Goal: Information Seeking & Learning: Compare options

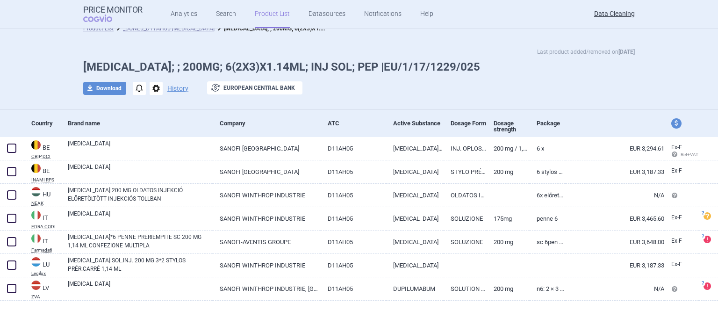
scroll to position [15, 0]
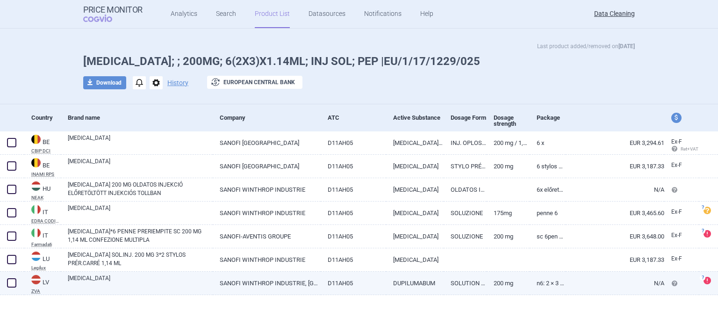
click at [90, 280] on link "[MEDICAL_DATA]" at bounding box center [140, 282] width 145 height 17
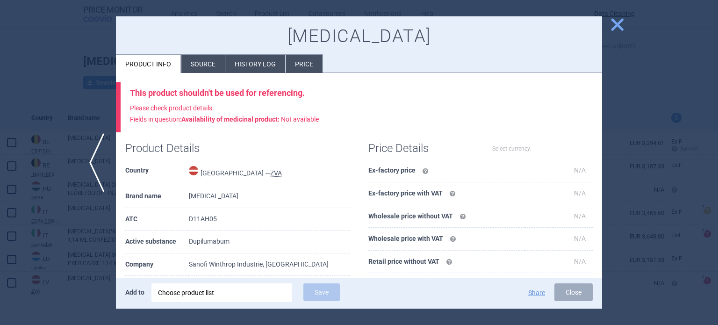
select select "EUR"
click at [198, 62] on li "Source" at bounding box center [202, 64] width 43 height 18
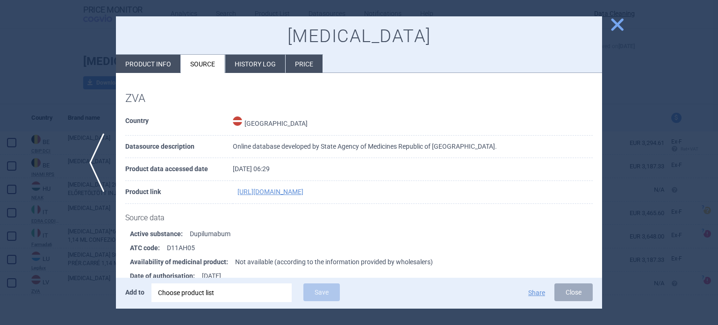
click at [38, 69] on div at bounding box center [359, 162] width 718 height 325
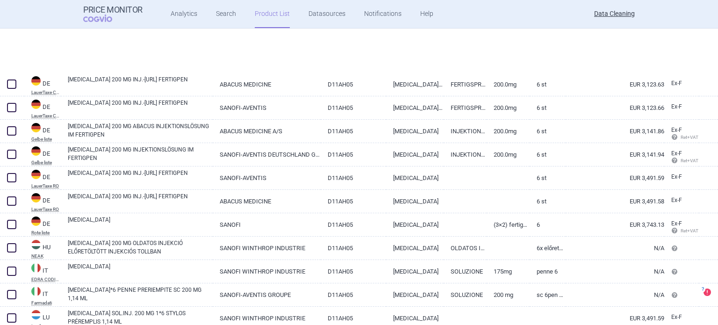
scroll to position [148, 0]
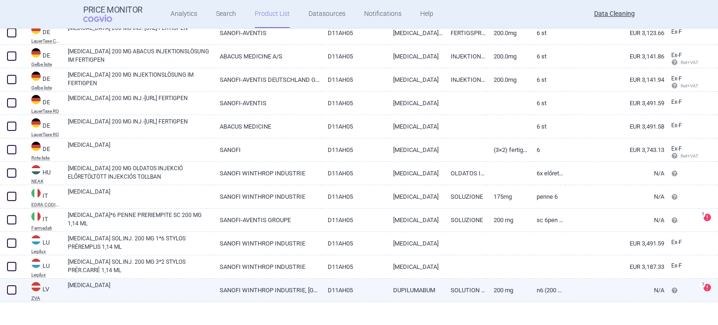
click at [164, 285] on link "[MEDICAL_DATA]" at bounding box center [140, 289] width 145 height 17
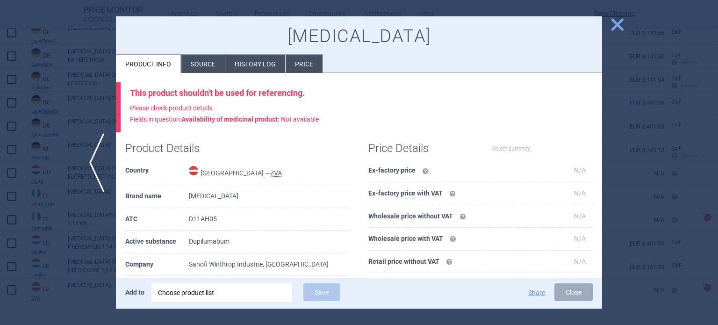
select select "EUR"
click at [210, 62] on li "Source" at bounding box center [202, 64] width 43 height 18
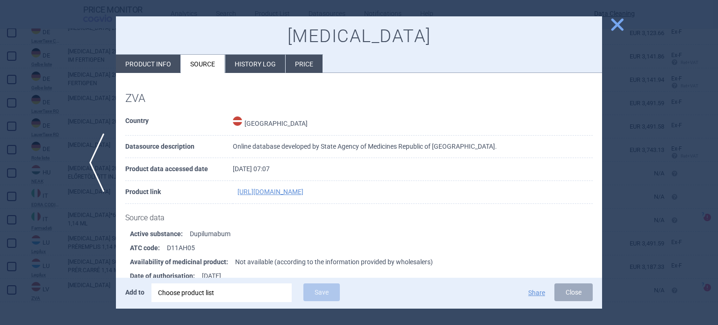
click at [33, 72] on div at bounding box center [359, 162] width 718 height 325
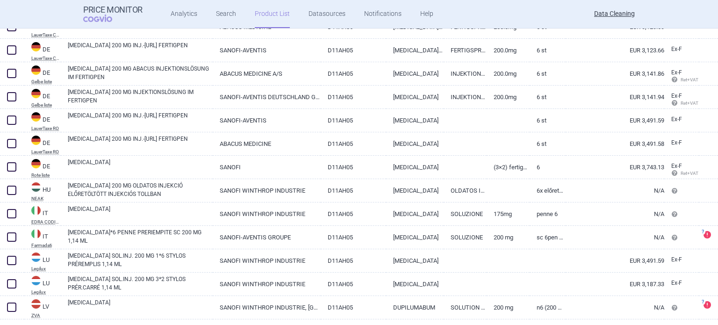
scroll to position [155, 0]
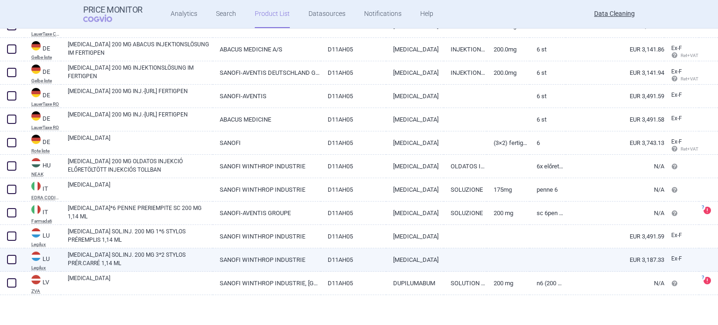
click at [13, 259] on span at bounding box center [11, 259] width 9 height 9
checkbox input "true"
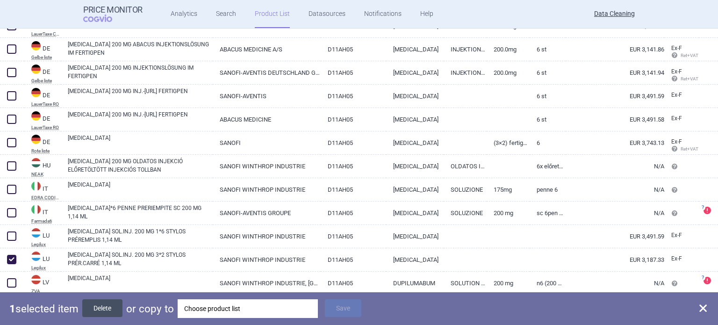
click at [106, 308] on button "Delete" at bounding box center [102, 308] width 40 height 18
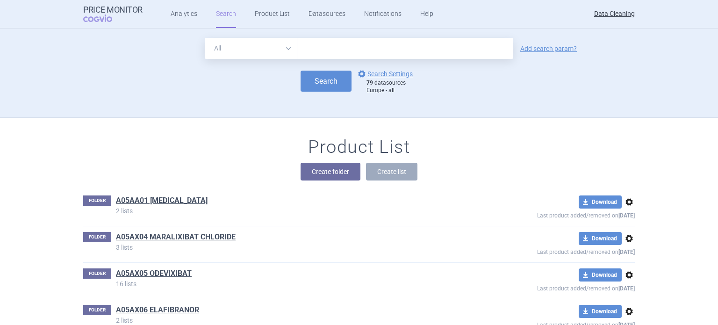
drag, startPoint x: 223, startPoint y: 19, endPoint x: 154, endPoint y: 60, distance: 80.5
click at [154, 60] on form "All Brand Name ATC Company Active Substance Country Newer than Add search param…" at bounding box center [358, 66] width 551 height 56
click at [318, 56] on input "text" at bounding box center [405, 48] width 216 height 21
paste input "Kevzara"
type input "Kevzara"
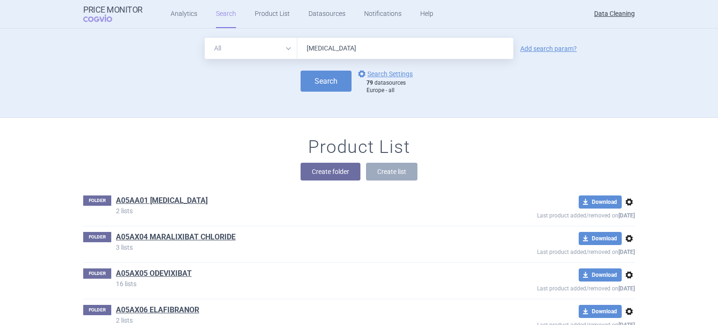
click button "Search" at bounding box center [325, 81] width 51 height 21
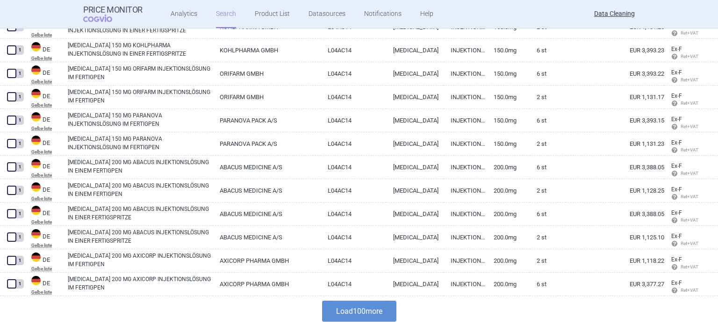
scroll to position [2235, 0]
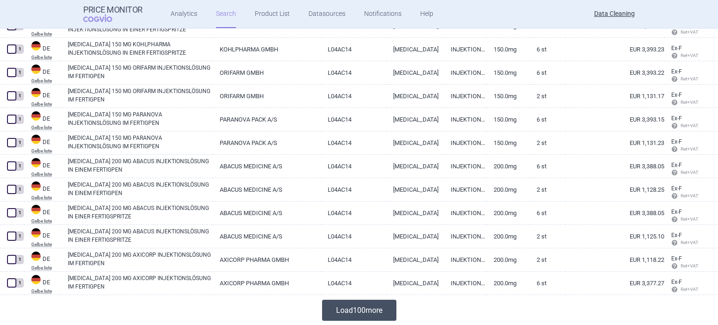
click at [353, 304] on button "Load 100 more" at bounding box center [359, 309] width 74 height 21
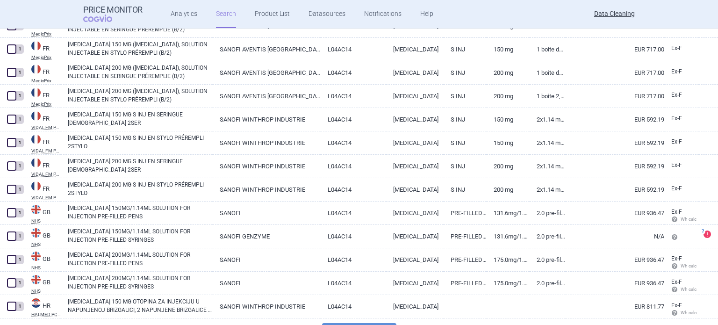
scroll to position [4571, 0]
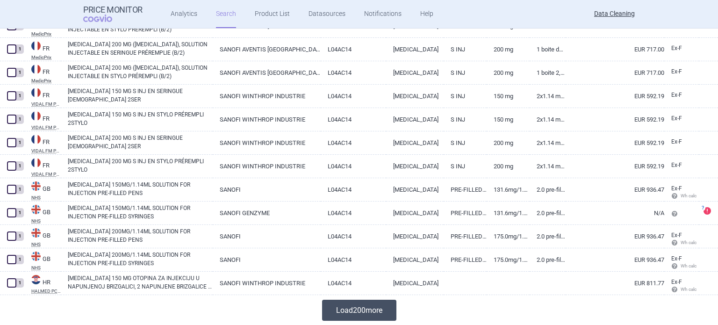
click at [345, 304] on button "Load 200 more" at bounding box center [359, 309] width 74 height 21
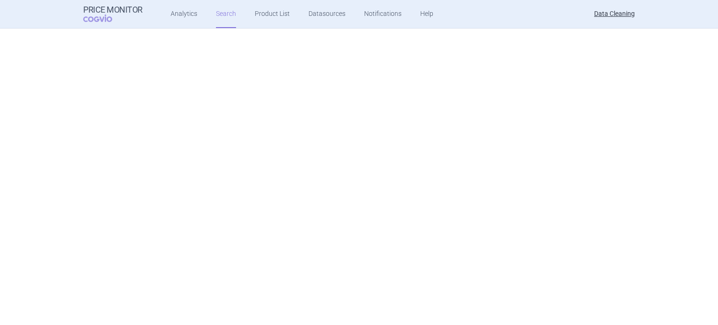
scroll to position [0, 0]
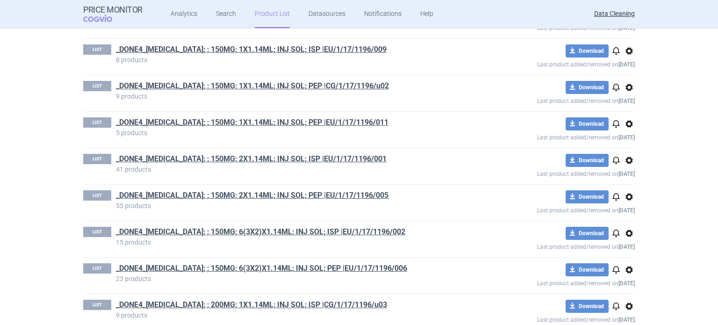
scroll to position [140, 0]
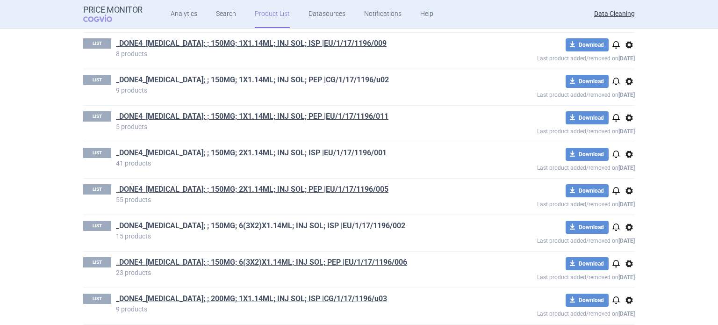
drag, startPoint x: 187, startPoint y: 219, endPoint x: 186, endPoint y: 224, distance: 4.8
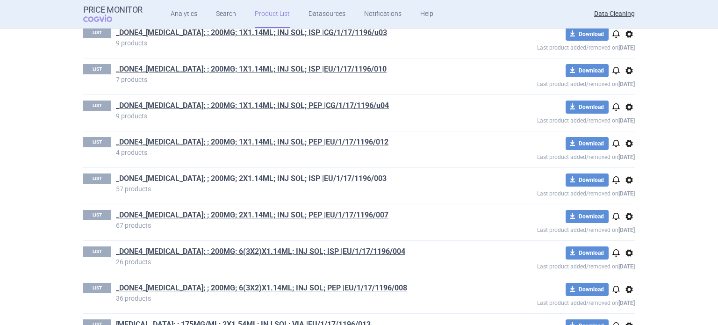
click at [331, 179] on link "_DONE4_KEVZARA; ; 200MG; 2X1.14ML; INJ SOL; ISP |EU/1/17/1196/003" at bounding box center [251, 178] width 271 height 10
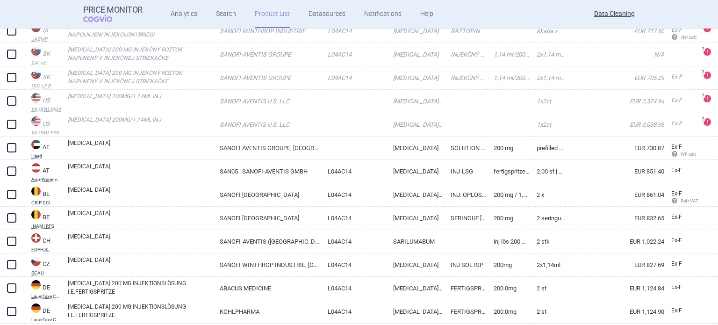
scroll to position [280, 0]
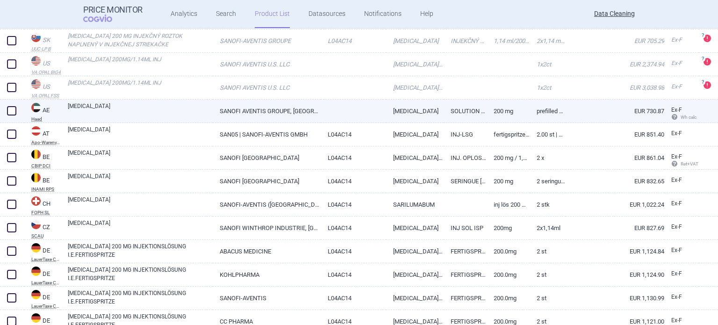
click at [164, 114] on link "[MEDICAL_DATA]" at bounding box center [140, 110] width 145 height 17
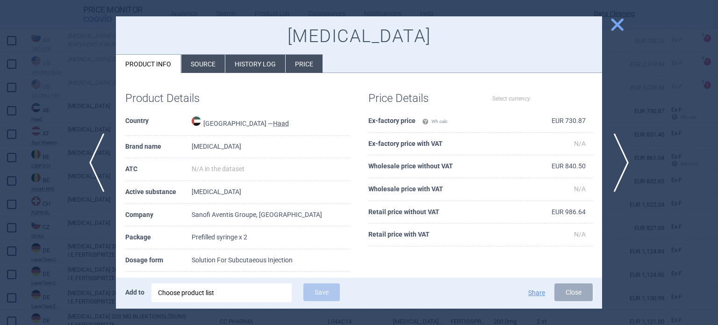
select select "EUR"
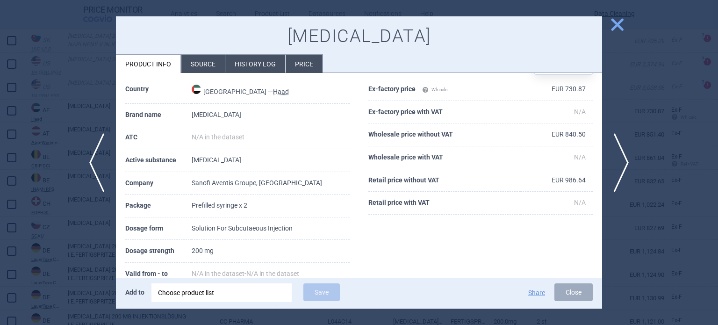
scroll to position [47, 0]
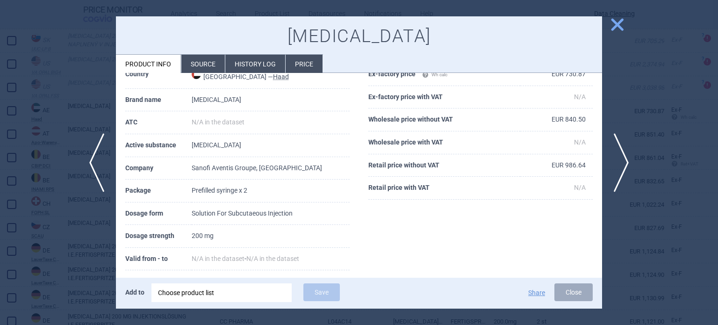
click at [37, 114] on div at bounding box center [359, 162] width 718 height 325
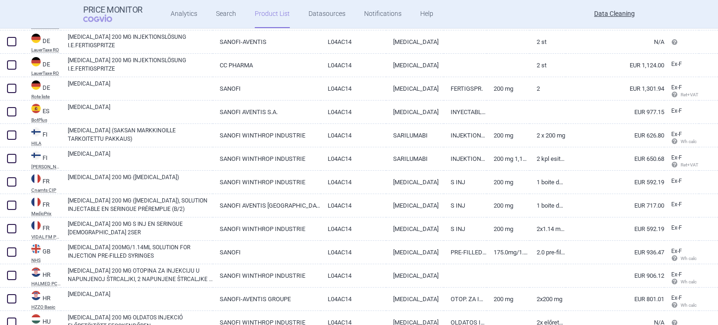
scroll to position [888, 0]
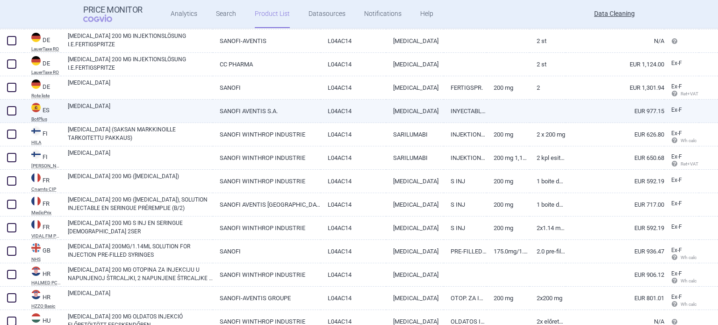
click at [173, 109] on link "[MEDICAL_DATA]" at bounding box center [140, 110] width 145 height 17
select select "EUR"
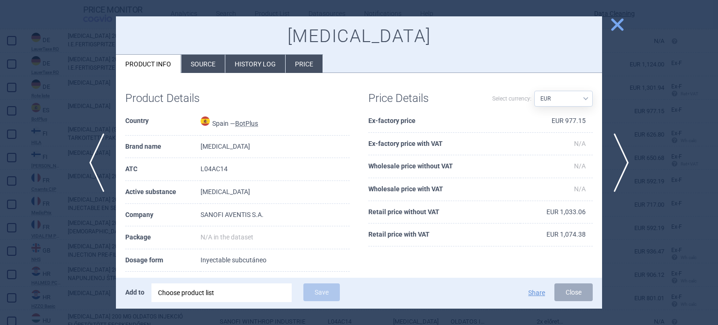
click at [207, 61] on li "Source" at bounding box center [202, 64] width 43 height 18
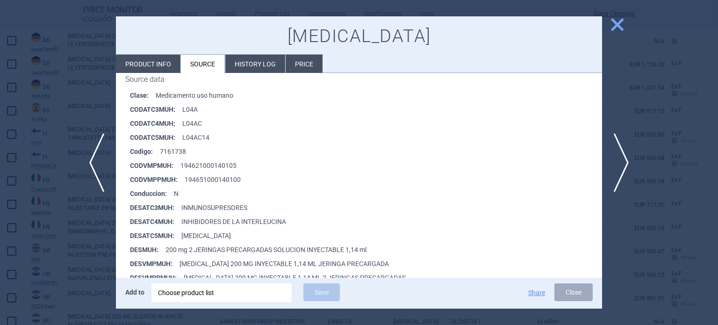
scroll to position [140, 0]
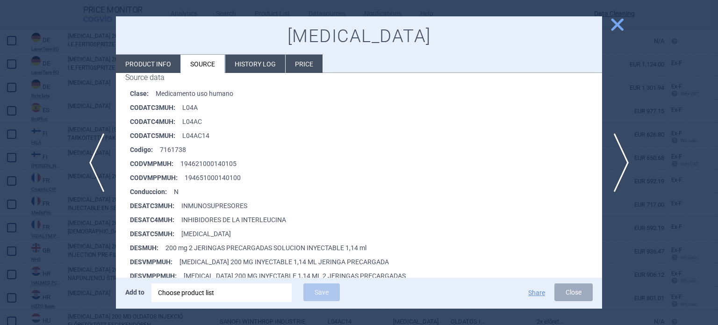
click at [0, 49] on div at bounding box center [359, 162] width 718 height 325
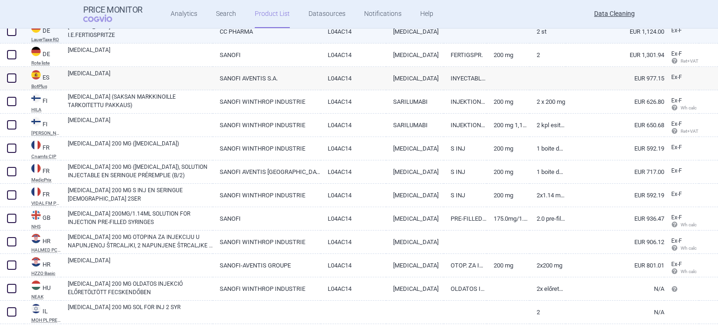
scroll to position [934, 0]
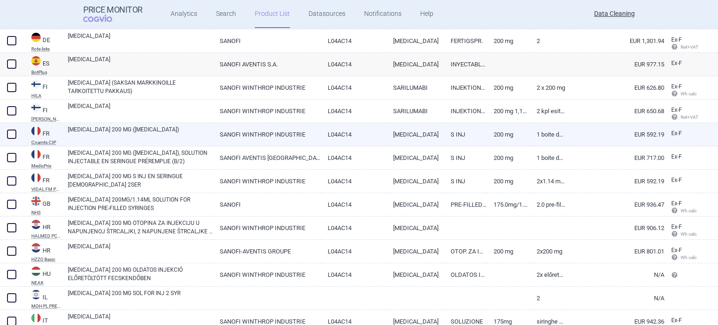
click at [95, 127] on link "KEVZARA 200 MG (SARILUMAB)" at bounding box center [140, 133] width 145 height 17
select select "EUR"
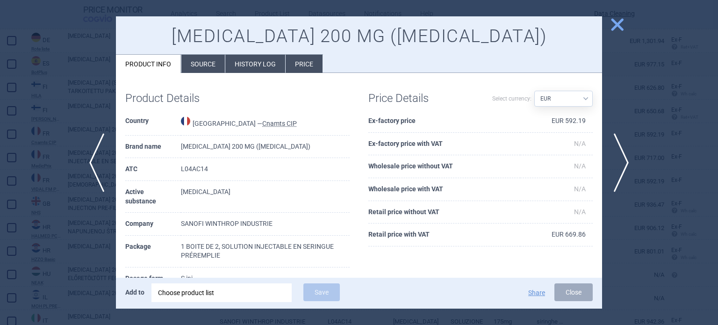
click at [42, 75] on div at bounding box center [359, 162] width 718 height 325
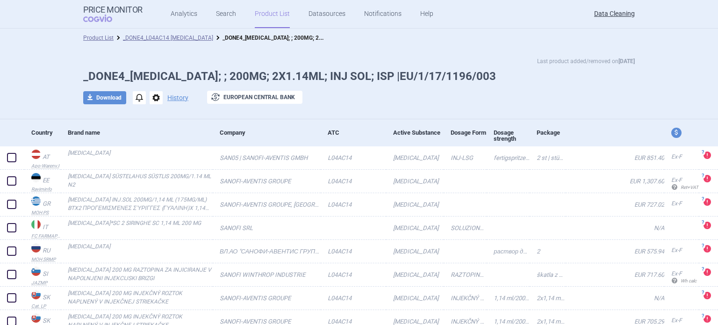
select select "EUR"
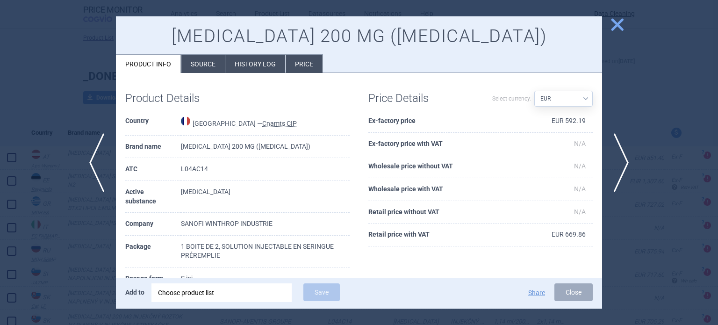
click at [61, 93] on div at bounding box center [359, 162] width 718 height 325
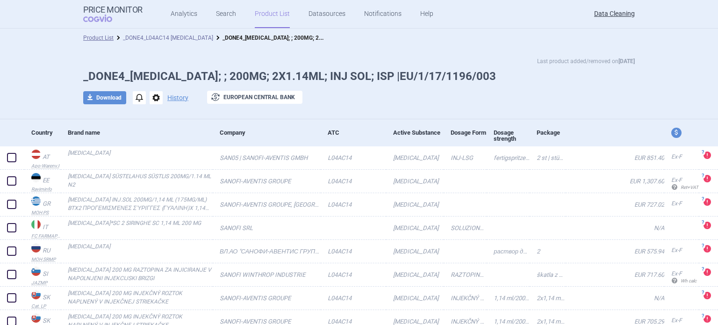
click at [135, 39] on link "_DONE4_L04AC14 [MEDICAL_DATA]" at bounding box center [168, 38] width 90 height 7
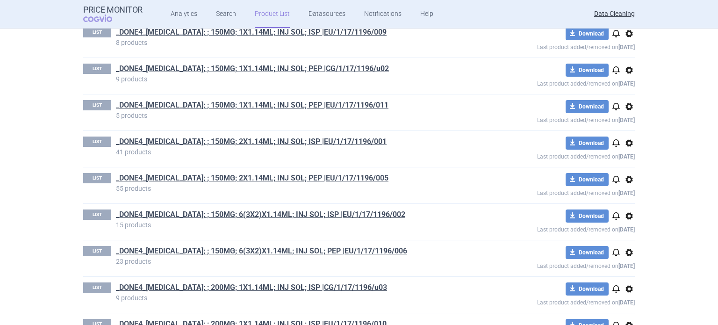
scroll to position [438, 0]
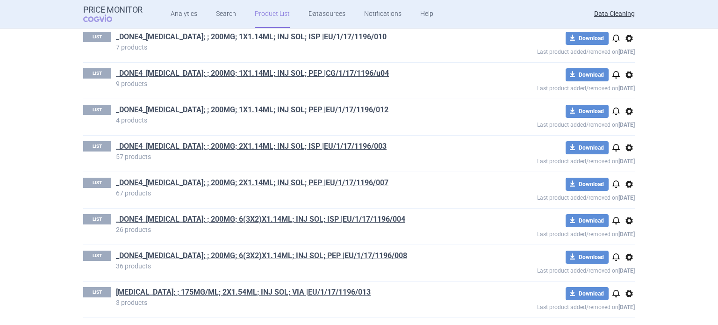
click at [0, 155] on section "Product List _DONE4_L04AC14 SARILUMAB Last product added/removed on 18 Aug _DON…" at bounding box center [359, 177] width 718 height 296
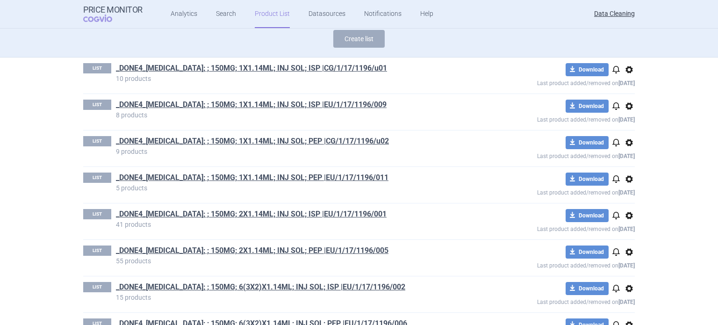
scroll to position [261, 0]
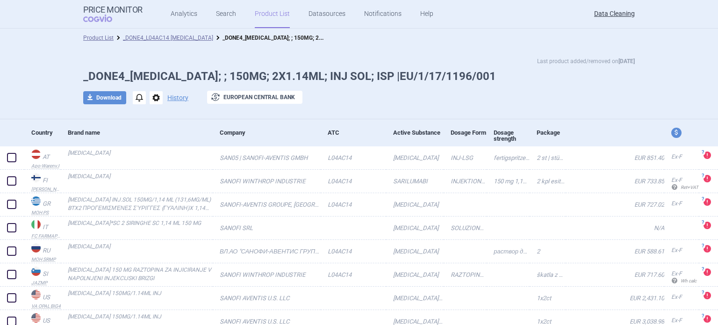
drag, startPoint x: 253, startPoint y: 75, endPoint x: 265, endPoint y: 78, distance: 12.5
click at [256, 78] on h1 "_DONE4_KEVZARA; ; 150MG; 2X1.14ML; INJ SOL; ISP |EU/1/17/1196/001" at bounding box center [358, 77] width 551 height 14
click at [284, 78] on h1 "_DONE4_KEVZARA; ; 150MG; 2X1.14ML; INJ SOL; ISP |EU/1/17/1196/001" at bounding box center [358, 77] width 551 height 14
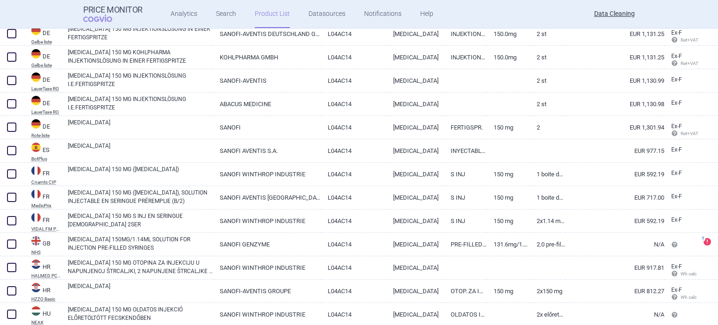
scroll to position [561, 0]
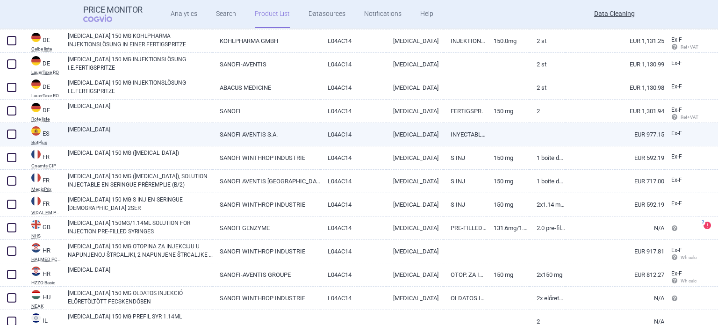
click at [259, 138] on link "SANOFI AVENTIS S.A." at bounding box center [266, 134] width 107 height 23
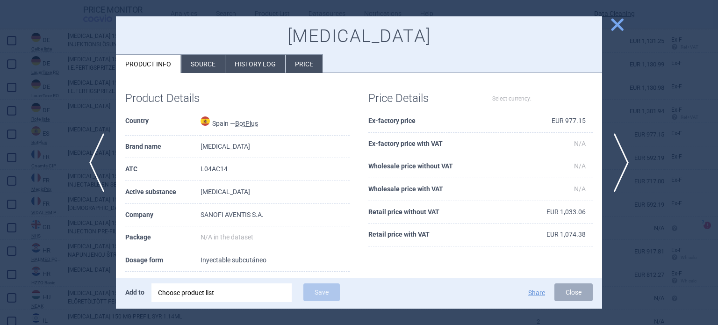
select select "EUR"
click at [198, 75] on div "Product Details Country Spain — BotPlus Brand name KEVZARA ATC L04AC14 Active s…" at bounding box center [359, 238] width 486 height 331
click at [198, 69] on li "Source" at bounding box center [202, 64] width 43 height 18
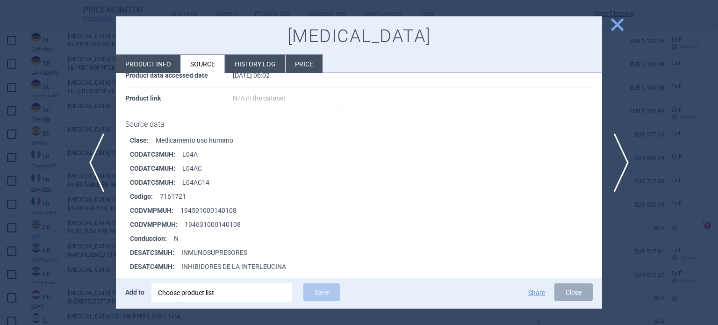
scroll to position [187, 0]
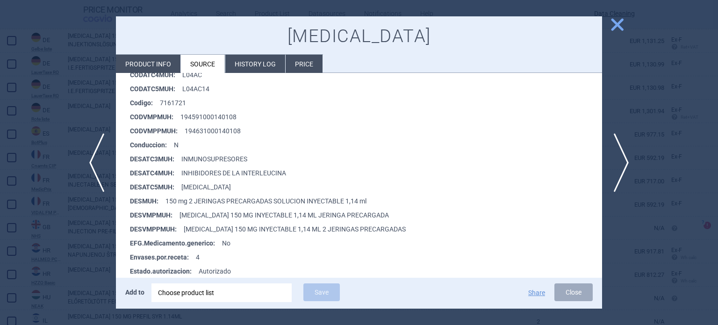
click at [0, 84] on div at bounding box center [359, 162] width 718 height 325
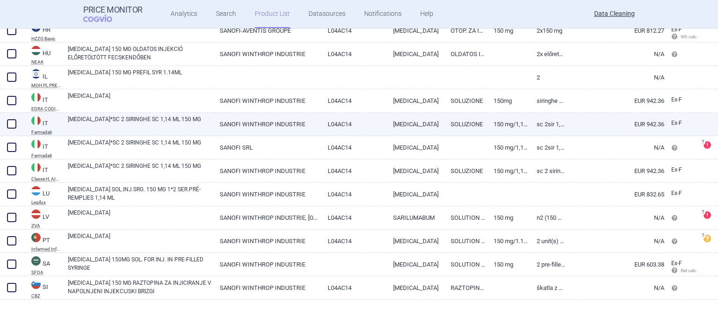
scroll to position [809, 0]
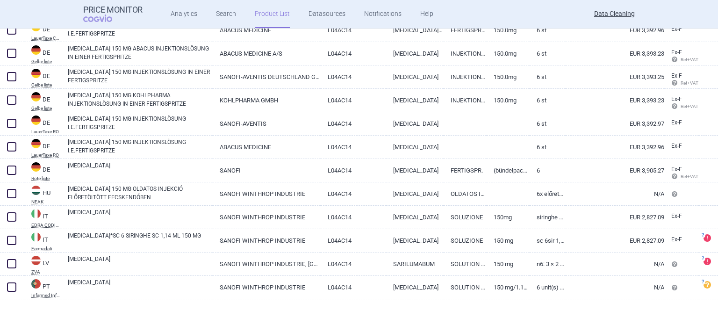
scroll to position [202, 0]
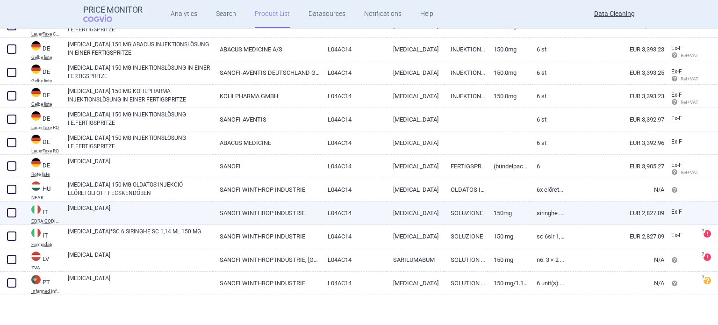
click at [313, 214] on link "SANOFI WINTHROP INDUSTRIE" at bounding box center [266, 212] width 107 height 23
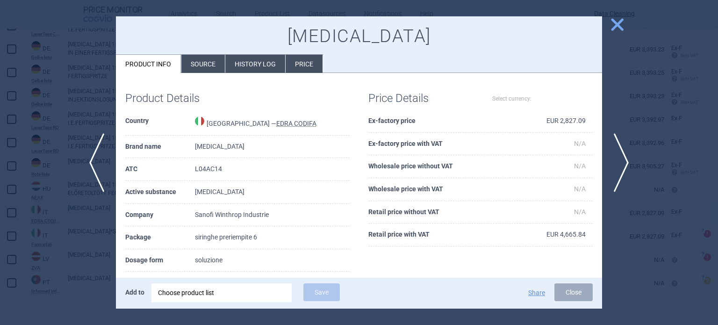
select select "EUR"
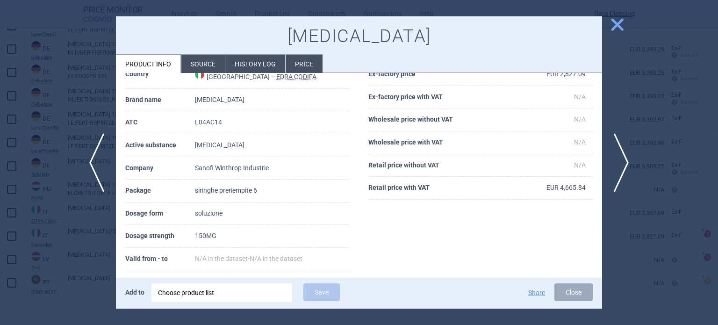
click at [43, 237] on div at bounding box center [359, 162] width 718 height 325
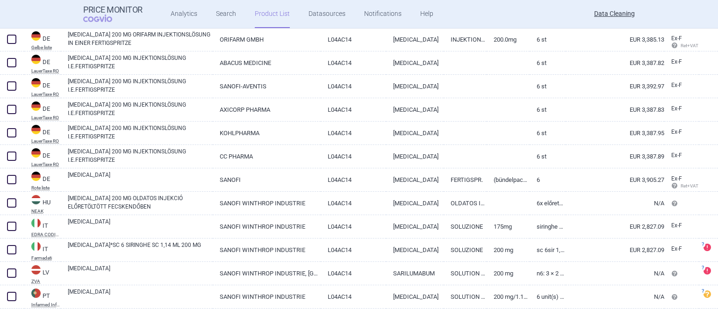
scroll to position [459, 0]
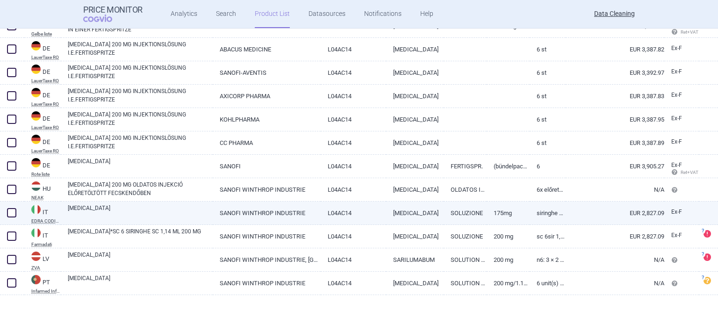
click at [370, 210] on link "L04AC14" at bounding box center [354, 212] width 66 height 23
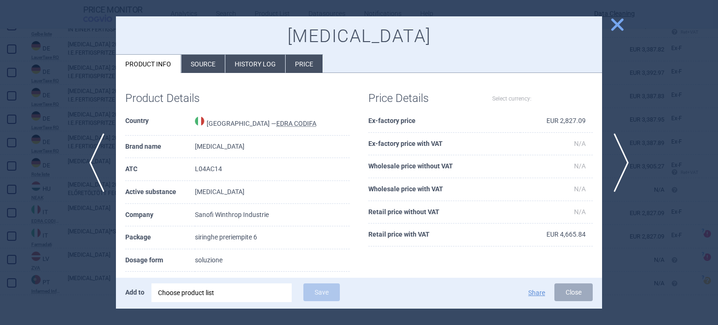
select select "EUR"
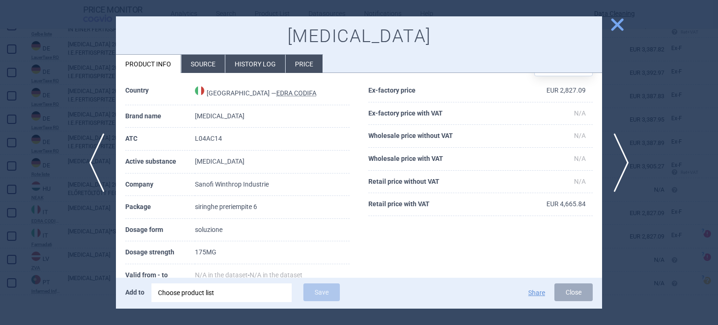
scroll to position [47, 0]
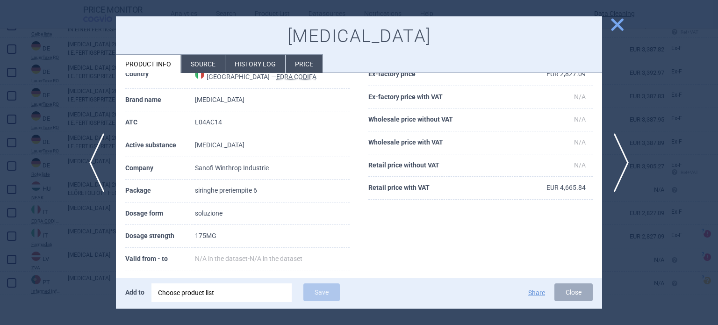
click at [0, 200] on div at bounding box center [359, 162] width 718 height 325
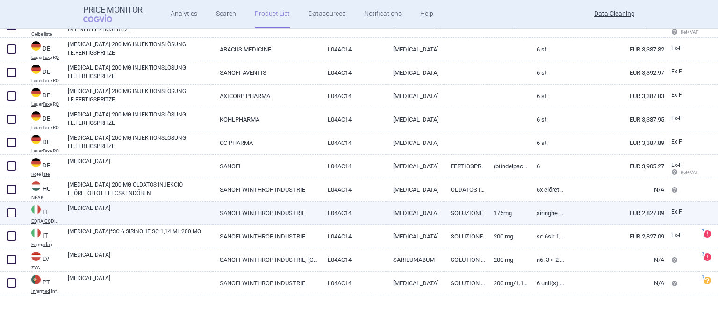
click at [220, 212] on link "SANOFI WINTHROP INDUSTRIE" at bounding box center [266, 212] width 107 height 23
select select "EUR"
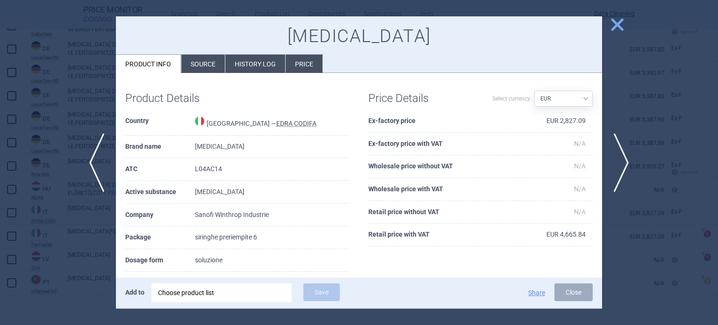
click at [200, 67] on li "Source" at bounding box center [202, 64] width 43 height 18
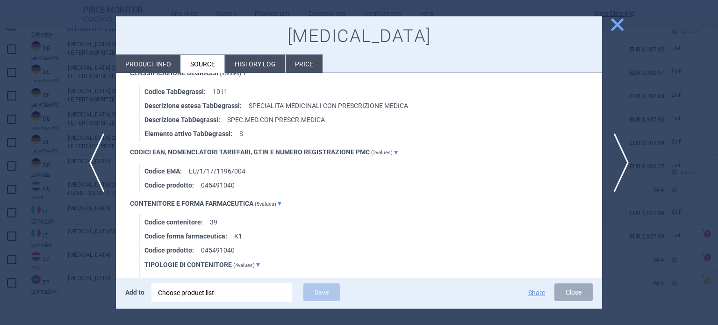
scroll to position [3904, 0]
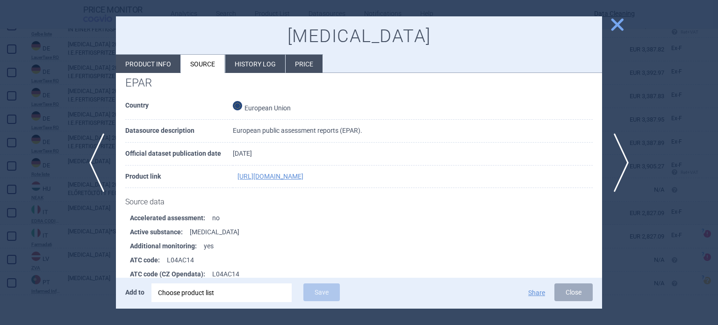
click at [0, 178] on div at bounding box center [359, 162] width 718 height 325
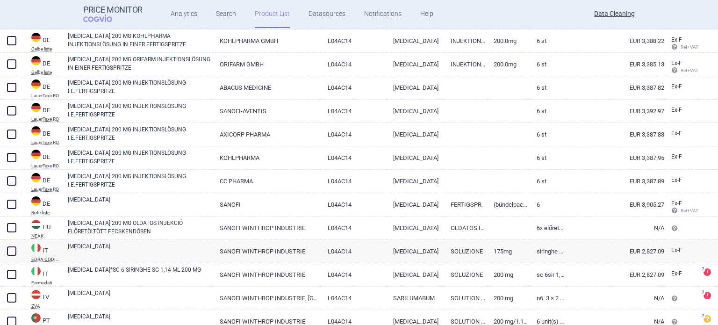
scroll to position [459, 0]
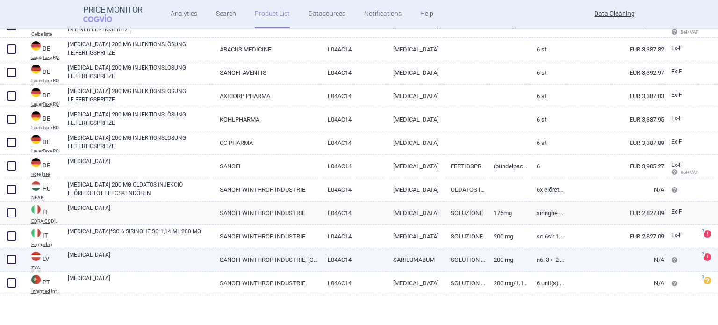
click at [124, 265] on link "[MEDICAL_DATA]" at bounding box center [140, 258] width 145 height 17
select select "EUR"
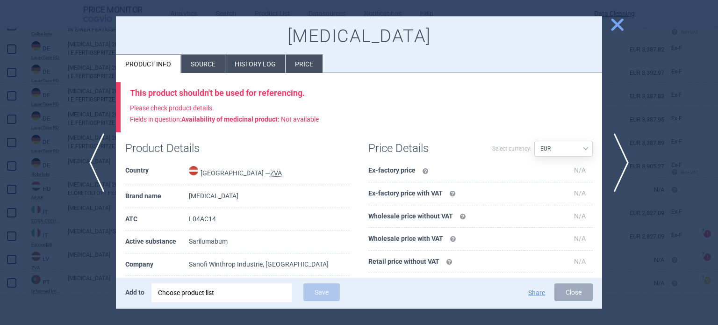
click at [204, 61] on li "Source" at bounding box center [202, 64] width 43 height 18
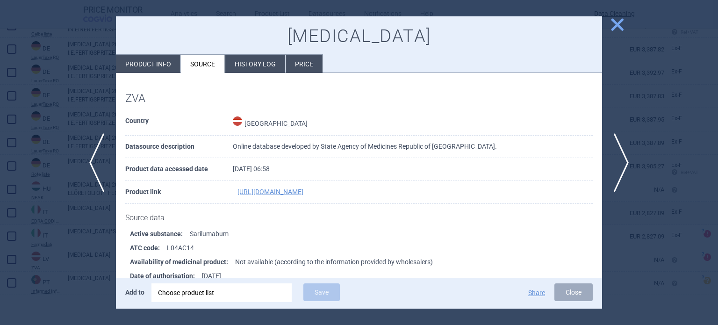
click at [0, 92] on div at bounding box center [359, 162] width 718 height 325
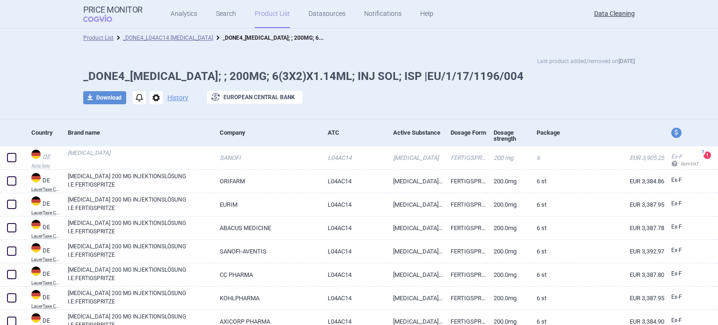
click at [16, 78] on div "Last product added/removed on 26 Apr _DONE4_KEVZARA; ; 200MG; 6(3X2)X1.14ML; IN…" at bounding box center [359, 83] width 718 height 72
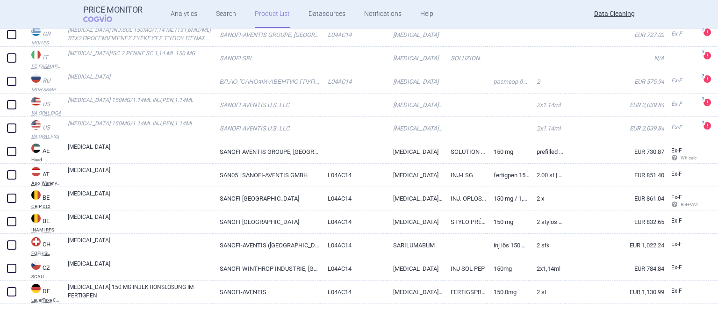
scroll to position [234, 0]
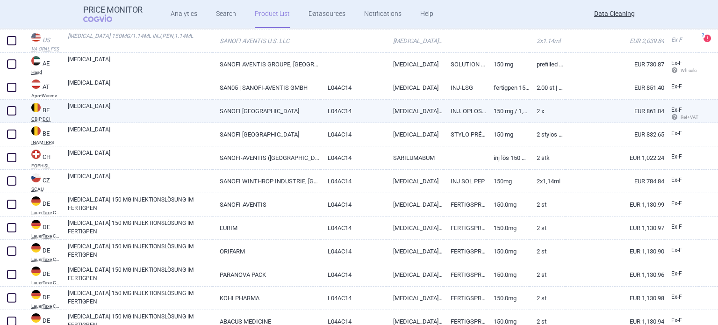
click at [324, 117] on link "L04AC14" at bounding box center [354, 111] width 66 height 23
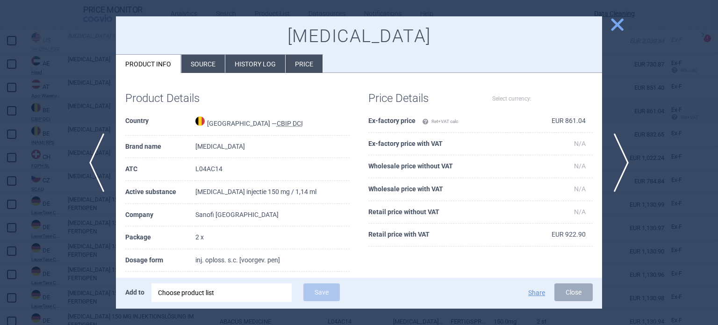
select select "EUR"
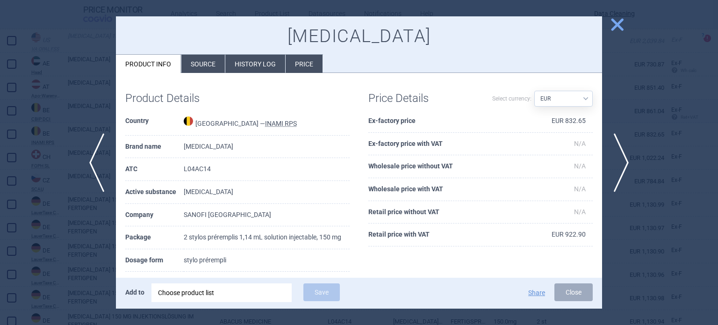
click at [0, 113] on div at bounding box center [359, 162] width 718 height 325
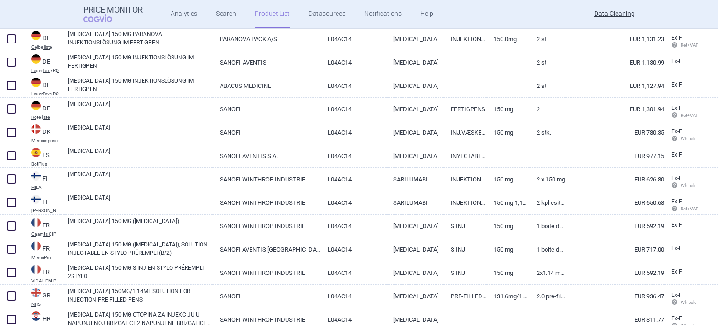
scroll to position [654, 0]
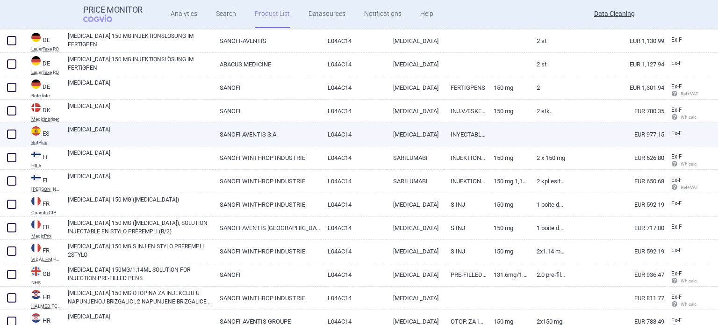
click at [279, 135] on link "SANOFI AVENTIS S.A." at bounding box center [266, 134] width 107 height 23
select select "EUR"
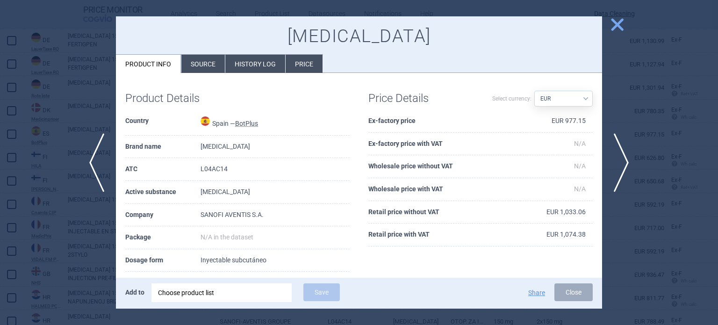
click at [201, 68] on li "Source" at bounding box center [202, 64] width 43 height 18
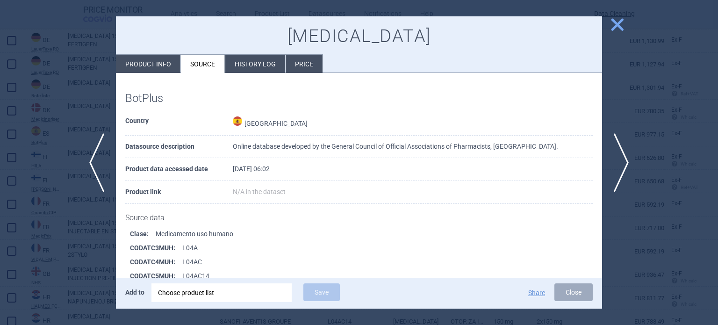
scroll to position [140, 0]
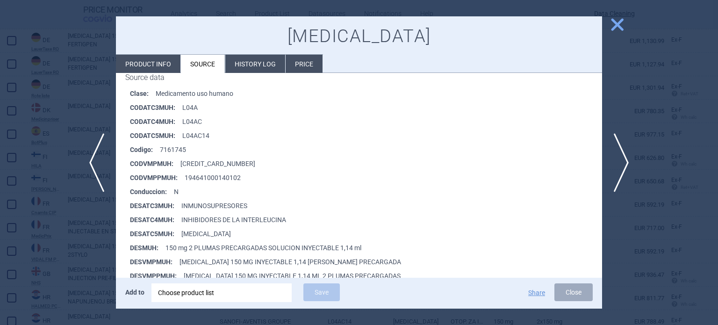
click at [0, 95] on div at bounding box center [359, 162] width 718 height 325
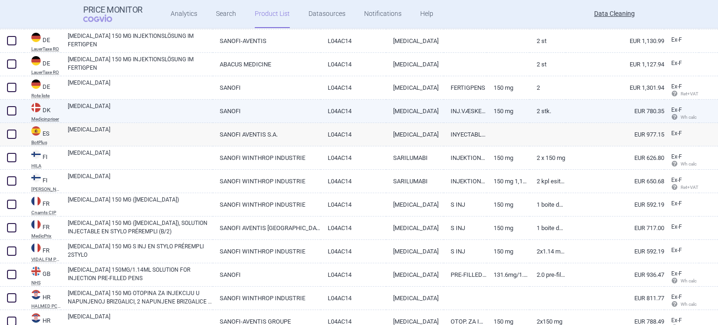
scroll to position [701, 0]
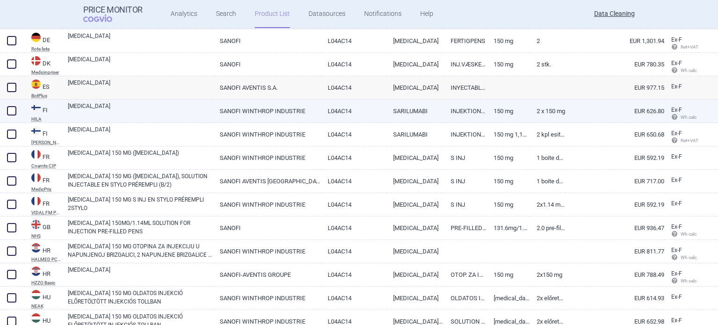
click at [137, 106] on link "[MEDICAL_DATA]" at bounding box center [140, 110] width 145 height 17
select select "EUR"
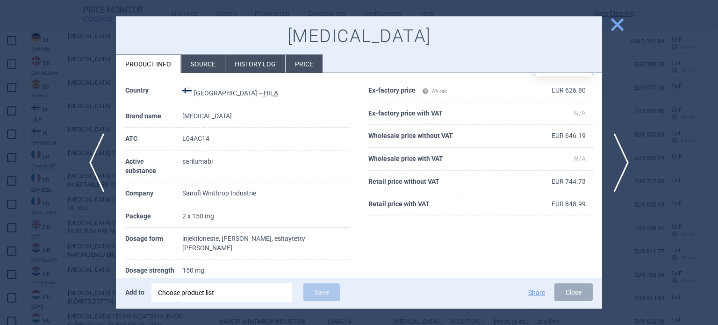
scroll to position [47, 0]
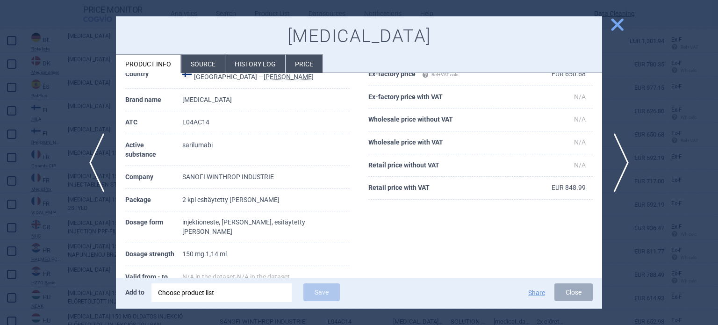
click at [0, 116] on div at bounding box center [359, 162] width 718 height 325
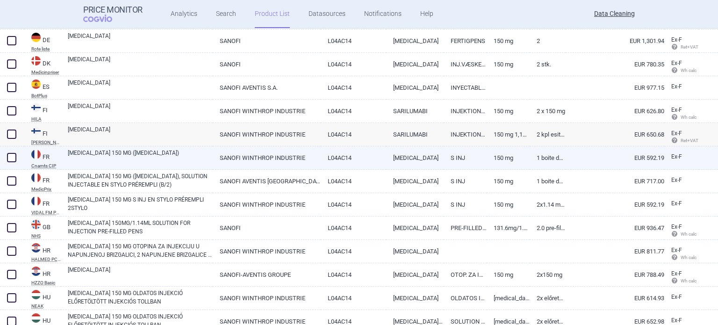
click at [258, 164] on link "SANOFI WINTHROP INDUSTRIE" at bounding box center [266, 157] width 107 height 23
select select "EUR"
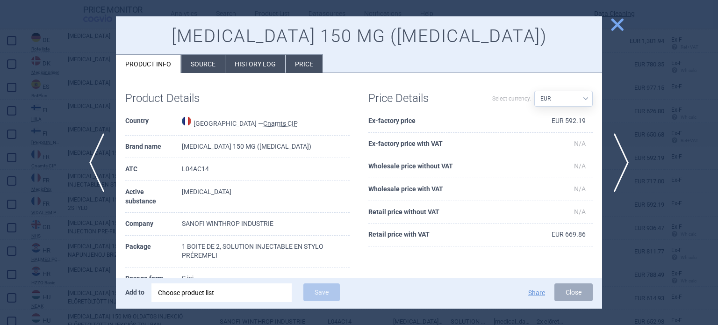
click at [0, 89] on div at bounding box center [359, 162] width 718 height 325
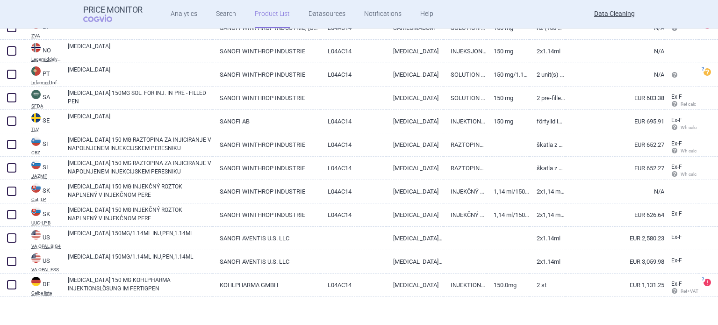
scroll to position [1136, 0]
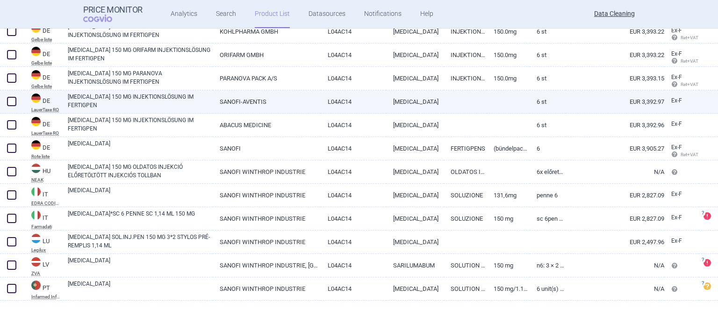
scroll to position [389, 0]
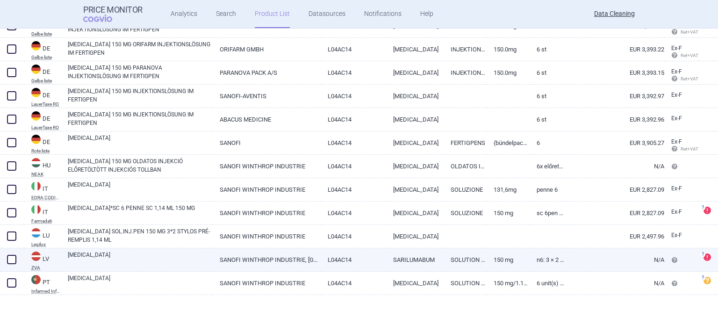
click at [329, 264] on link "L04AC14" at bounding box center [354, 259] width 66 height 23
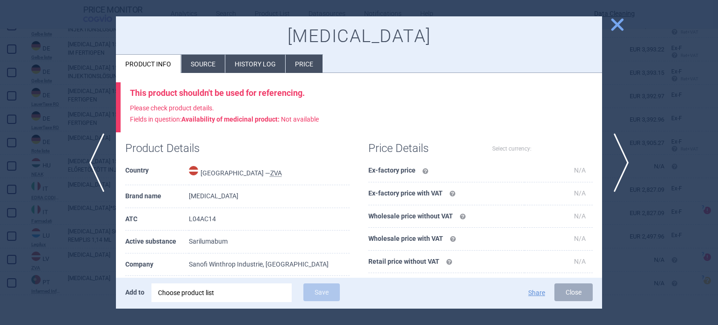
select select "EUR"
click at [207, 68] on li "Source" at bounding box center [202, 64] width 43 height 18
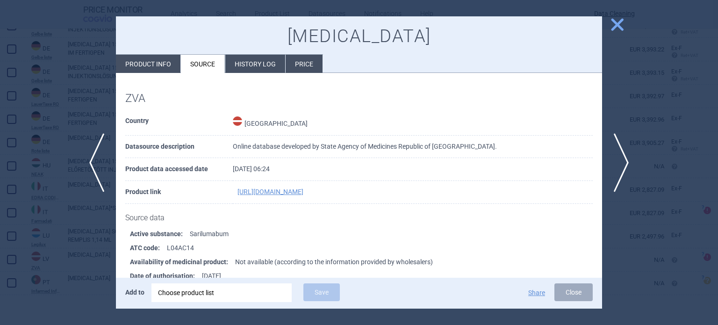
click at [0, 112] on div at bounding box center [359, 162] width 718 height 325
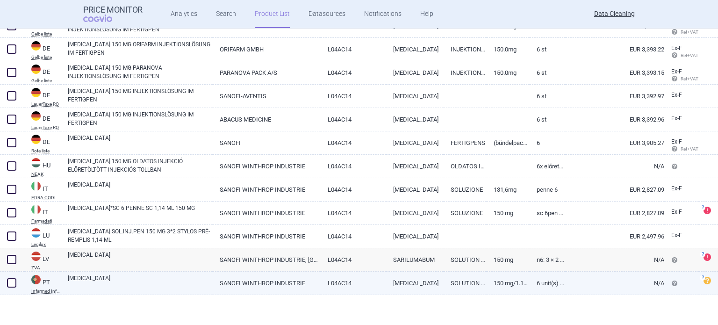
click at [487, 278] on link "150 mg/1.14 ml" at bounding box center [507, 282] width 43 height 23
select select "EUR"
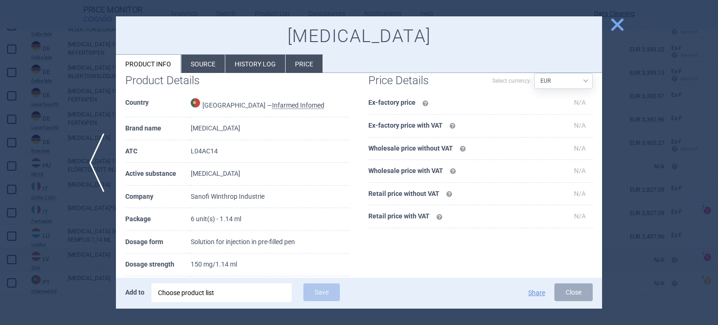
scroll to position [174, 0]
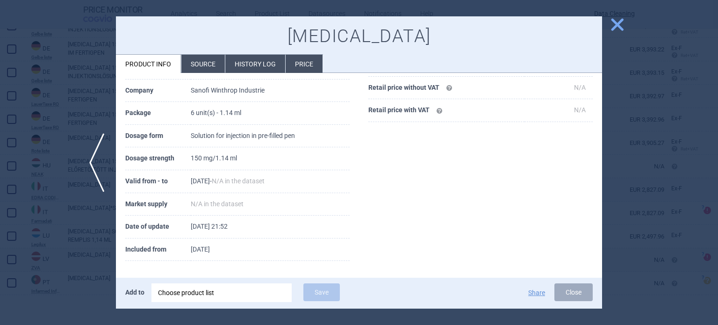
drag, startPoint x: 653, startPoint y: 142, endPoint x: 680, endPoint y: 178, distance: 46.1
click at [654, 142] on div at bounding box center [359, 162] width 718 height 325
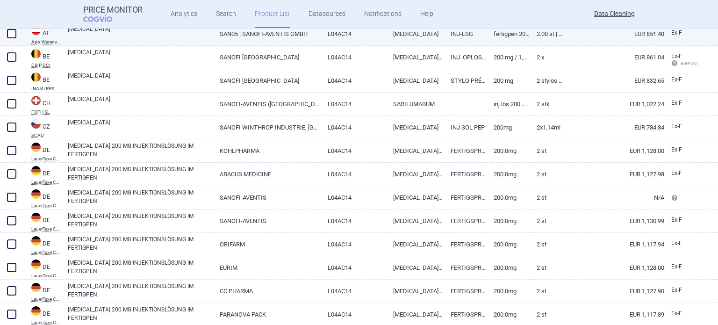
scroll to position [327, 0]
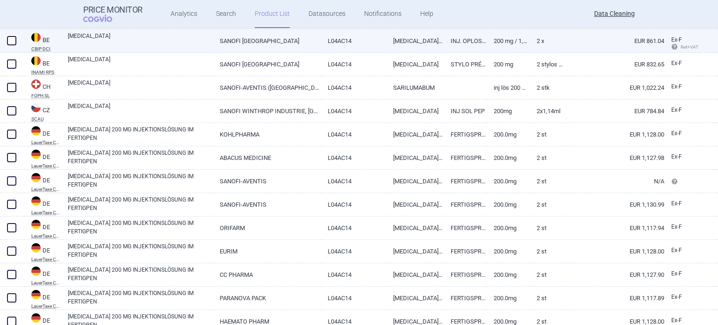
click at [331, 45] on link "L04AC14" at bounding box center [354, 40] width 66 height 23
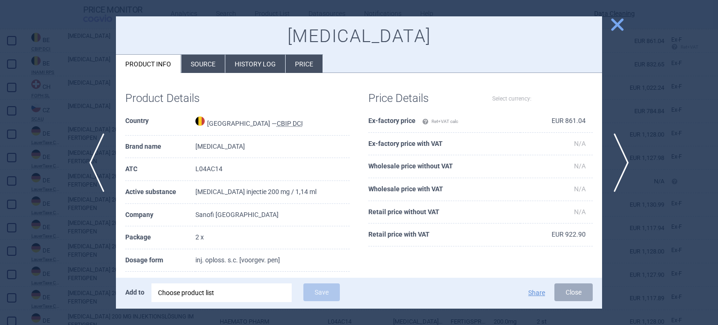
select select "EUR"
click at [21, 127] on div at bounding box center [359, 162] width 718 height 325
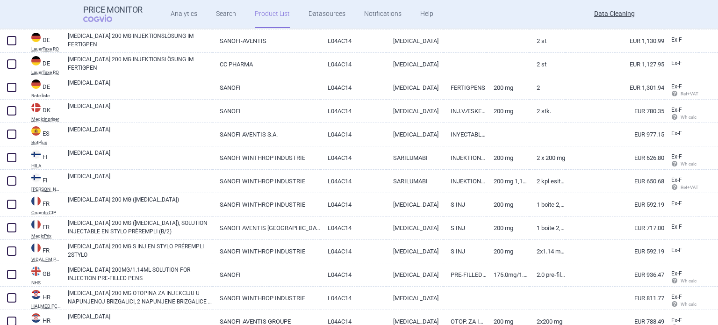
scroll to position [1028, 0]
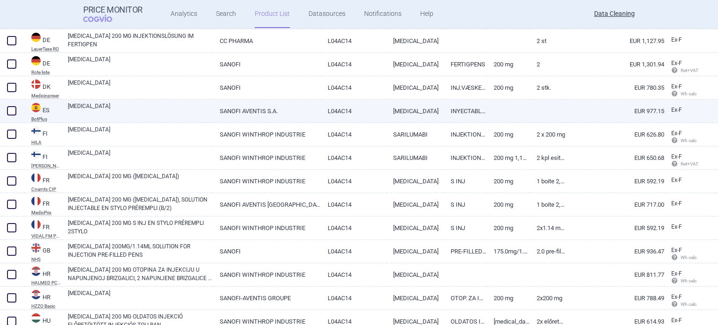
click at [315, 114] on link "SANOFI AVENTIS S.A." at bounding box center [266, 111] width 107 height 23
select select "EUR"
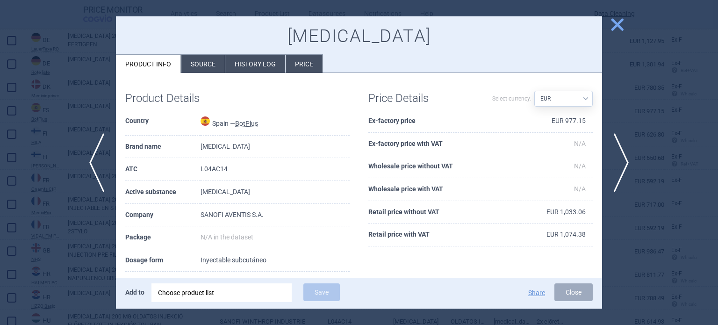
click at [184, 72] on li "Source" at bounding box center [202, 64] width 43 height 18
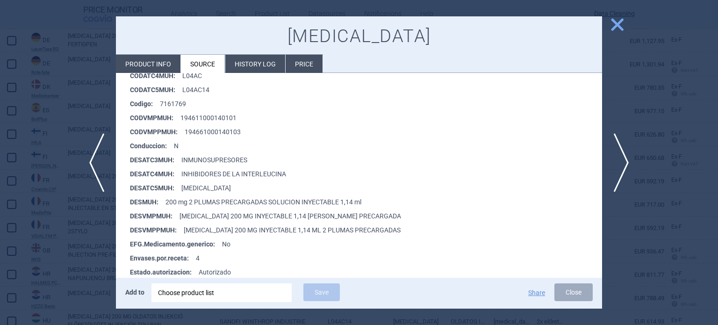
scroll to position [187, 0]
click at [19, 87] on div at bounding box center [359, 162] width 718 height 325
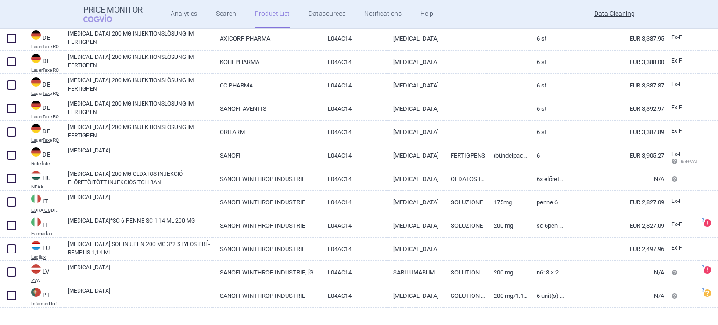
scroll to position [692, 0]
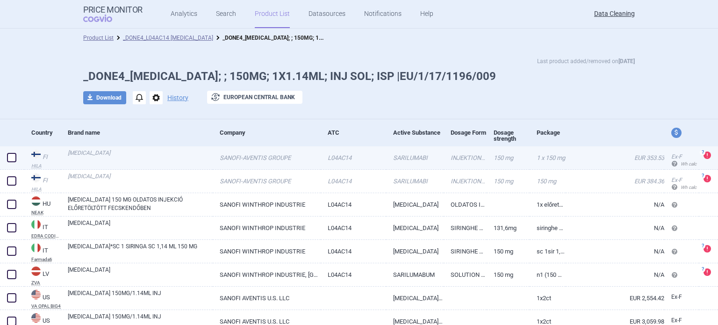
scroll to position [38, 0]
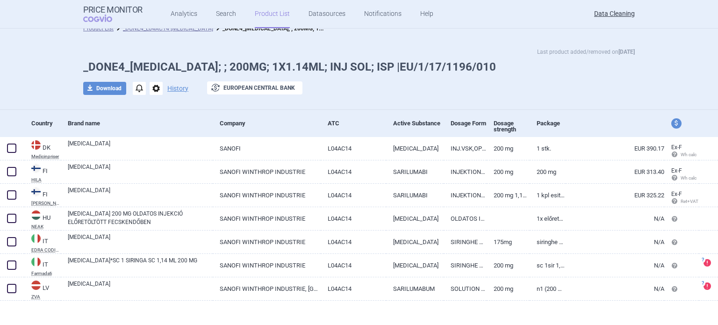
scroll to position [15, 0]
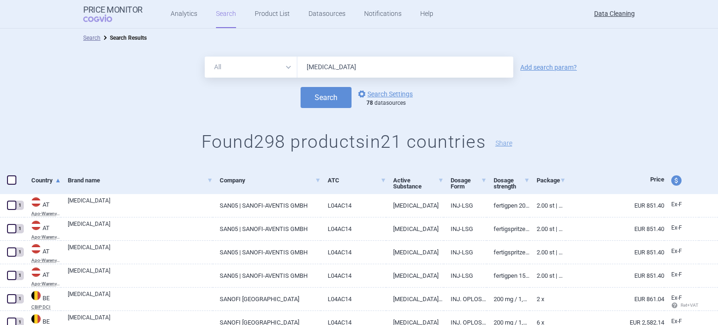
click at [223, 82] on form "All Brand Name ATC Company Active Substance Country Newer than [MEDICAL_DATA] A…" at bounding box center [359, 82] width 718 height 51
paste input "Skilarence"
click at [300, 87] on button "Search" at bounding box center [325, 97] width 51 height 21
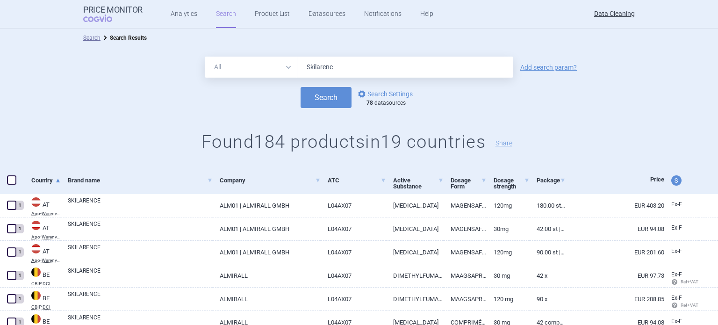
type input "Skilarenc"
click at [300, 87] on button "Search" at bounding box center [325, 97] width 51 height 21
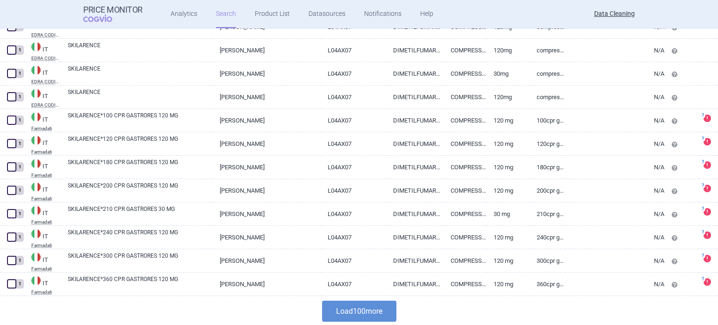
scroll to position [2235, 0]
click at [359, 306] on button "Load 100 more" at bounding box center [359, 309] width 74 height 21
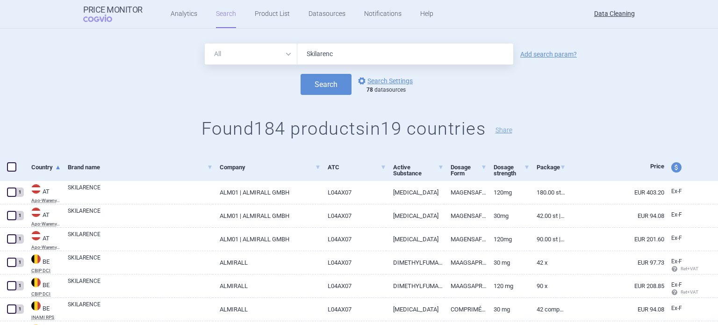
scroll to position [0, 0]
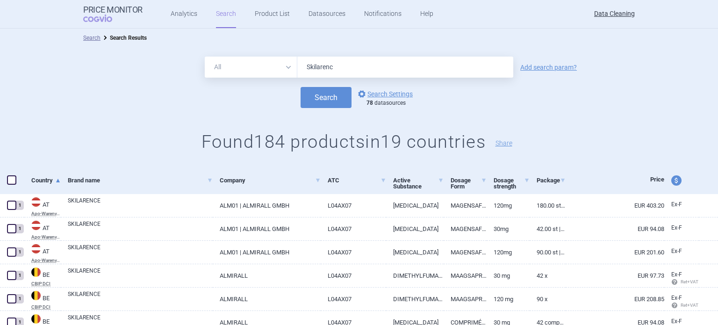
drag, startPoint x: 338, startPoint y: 72, endPoint x: 256, endPoint y: 50, distance: 85.4
click at [256, 50] on div "All Brand Name ATC Company Active Substance Country Newer than Skilarenc Add se…" at bounding box center [359, 107] width 718 height 120
paste input "Rixathon"
type input "Rixathon"
click at [300, 87] on button "Search" at bounding box center [325, 97] width 51 height 21
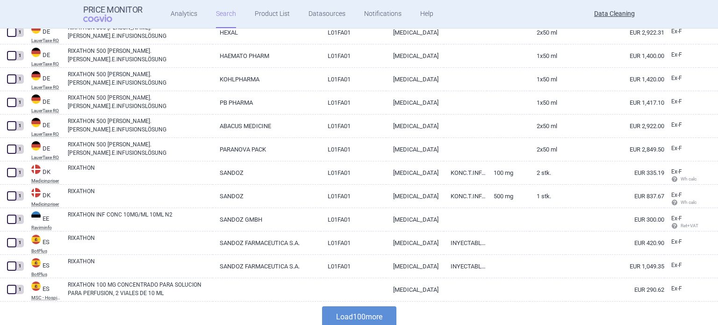
scroll to position [2235, 0]
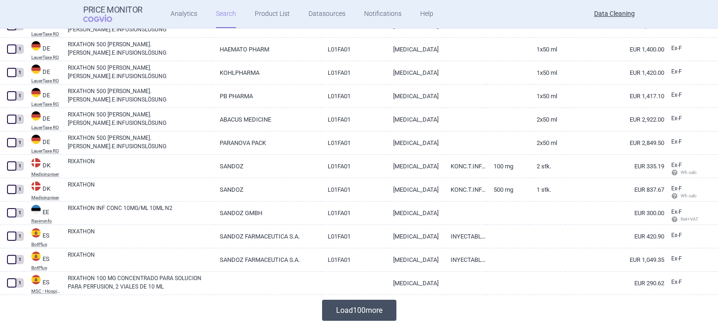
click at [375, 315] on button "Load 100 more" at bounding box center [359, 309] width 74 height 21
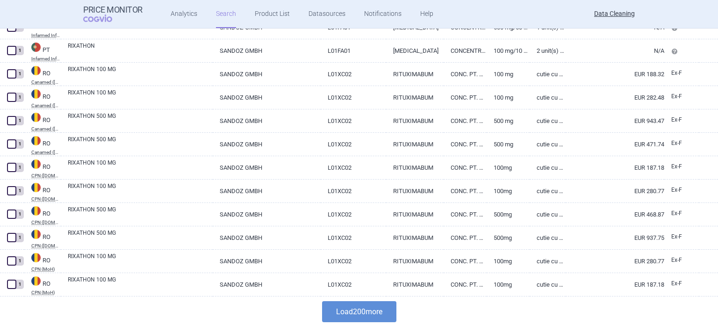
scroll to position [4571, 0]
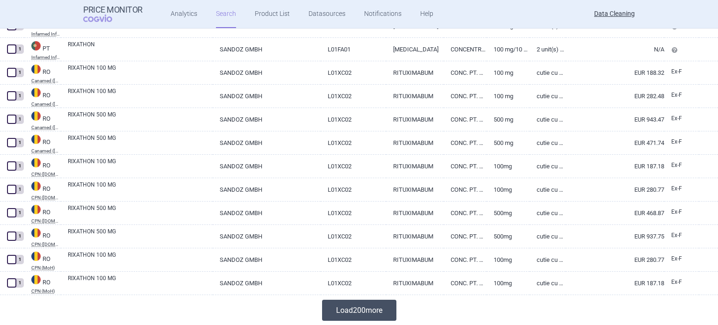
click at [359, 313] on button "Load 200 more" at bounding box center [359, 309] width 74 height 21
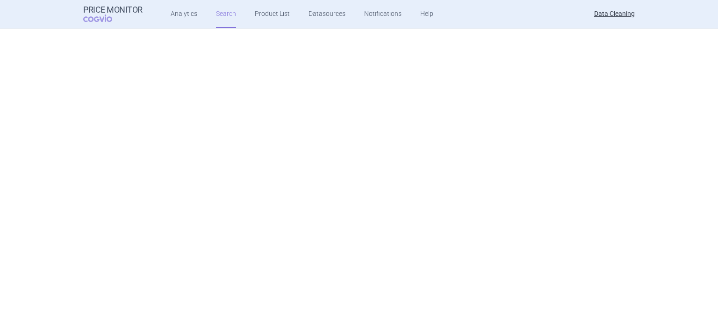
scroll to position [0, 0]
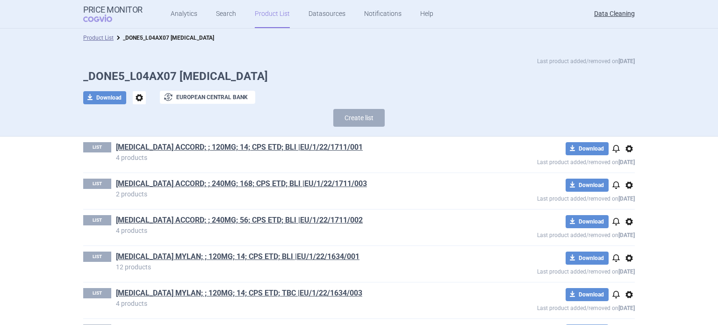
drag, startPoint x: 314, startPoint y: 74, endPoint x: 176, endPoint y: 73, distance: 138.8
click at [176, 73] on h1 "_DONE5_L04AX07 [MEDICAL_DATA]" at bounding box center [358, 77] width 551 height 14
copy h1 "[MEDICAL_DATA]"
drag, startPoint x: 413, startPoint y: 119, endPoint x: 412, endPoint y: 114, distance: 5.3
click at [413, 119] on div "Create list" at bounding box center [358, 120] width 551 height 22
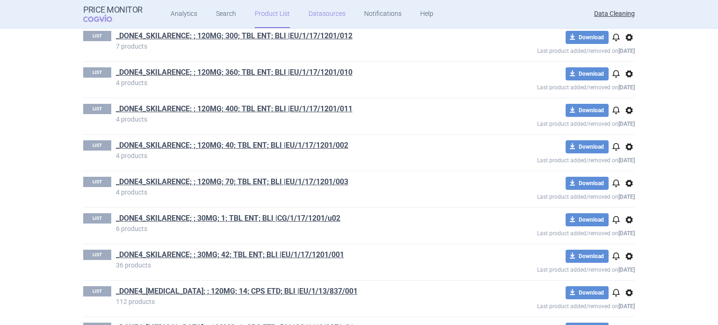
scroll to position [1969, 0]
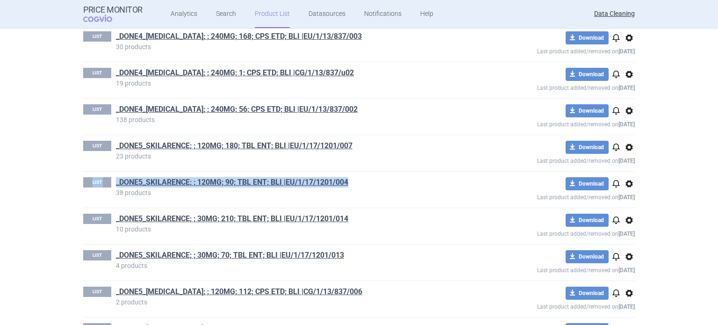
drag, startPoint x: 286, startPoint y: 178, endPoint x: 299, endPoint y: 191, distance: 17.8
click at [299, 191] on div "LIST _DONE5_SKILARENCE; ; 120MG; 90; TBL ENT; BLI |EU/1/17/1201/004 38 products…" at bounding box center [358, 189] width 551 height 36
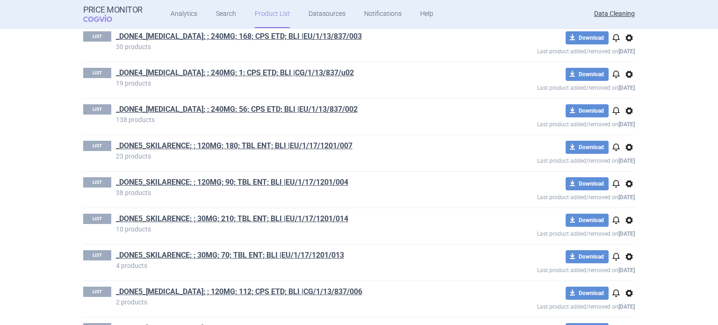
click at [406, 85] on div "LIST _DONE4_TECFIDERA; ; 240MG; 1; CPS ETD; BLI |CG/1/13/837/u02 19 products do…" at bounding box center [358, 80] width 551 height 36
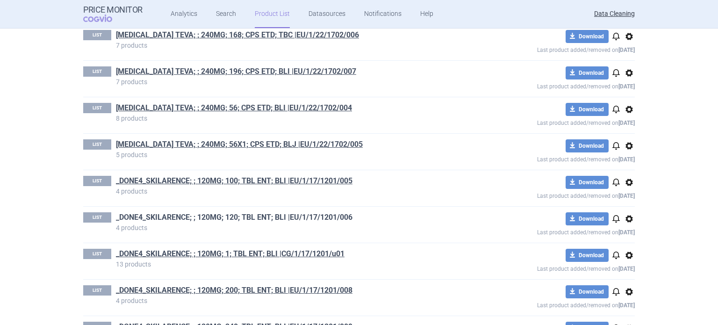
drag, startPoint x: 307, startPoint y: 211, endPoint x: 299, endPoint y: 211, distance: 8.4
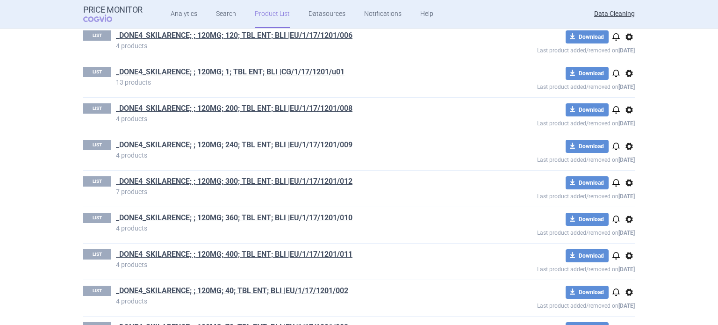
scroll to position [1642, 0]
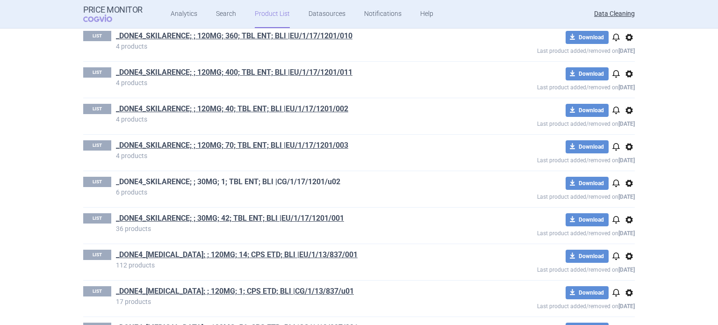
click at [328, 179] on link "_DONE4_SKILARENCE; ; 30MG; 1; TBL ENT; BLI |CG/1/17/1201/u02" at bounding box center [228, 182] width 224 height 10
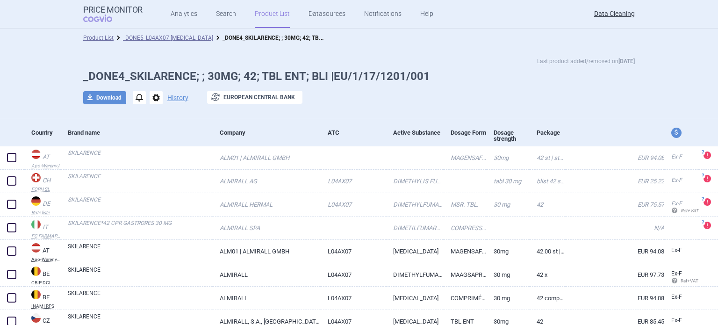
click at [59, 54] on div "Last product added/removed on [DATE] _DONE4_SKILARENCE; ; 30MG; 42; TBL ENT; BL…" at bounding box center [359, 83] width 718 height 72
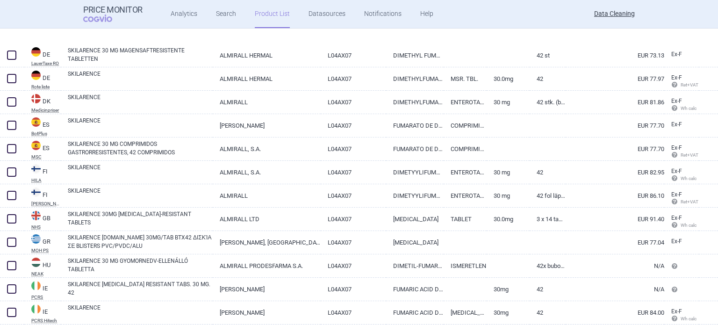
scroll to position [467, 0]
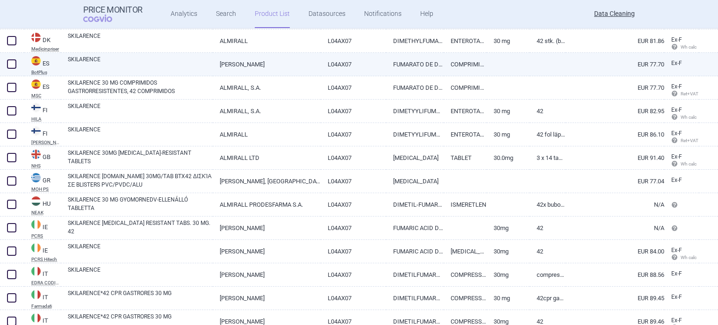
click at [417, 65] on link "FUMARATO DE DIMETILO" at bounding box center [414, 64] width 57 height 23
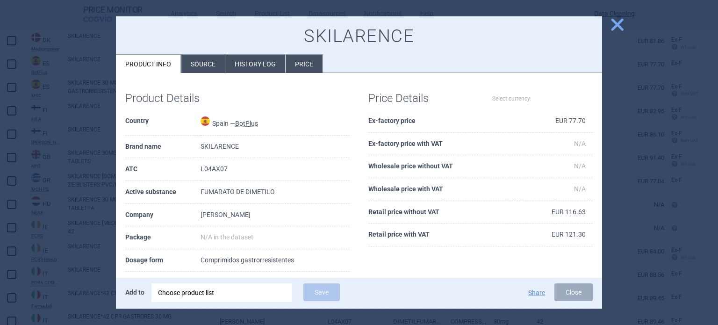
select select "EUR"
click at [200, 60] on li "Source" at bounding box center [202, 64] width 43 height 18
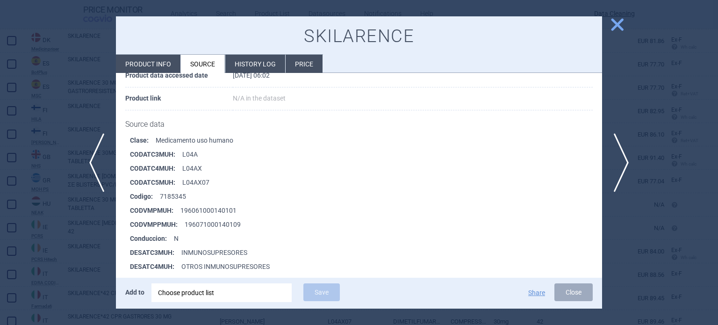
scroll to position [187, 0]
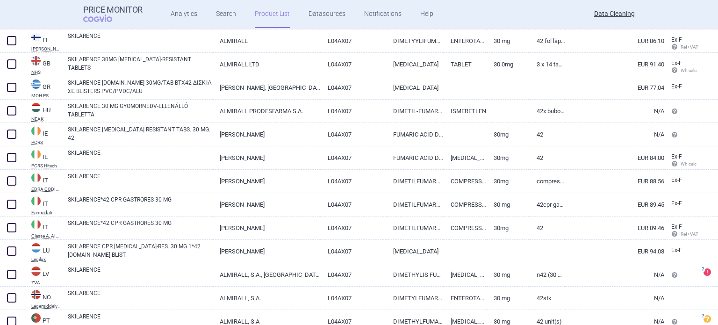
scroll to position [607, 0]
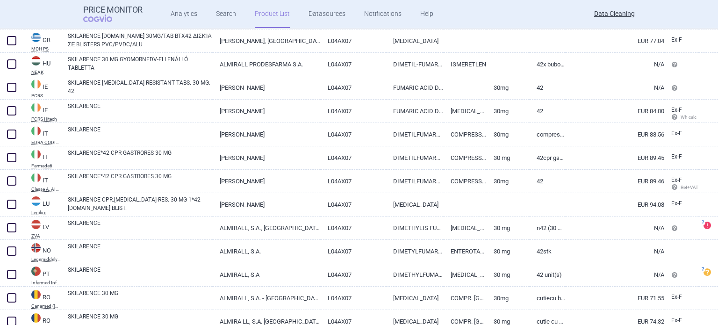
click at [223, 137] on link "[PERSON_NAME]" at bounding box center [266, 134] width 107 height 23
select select "EUR"
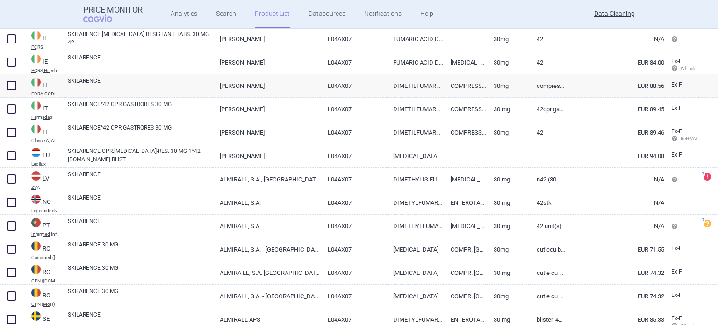
scroll to position [692, 0]
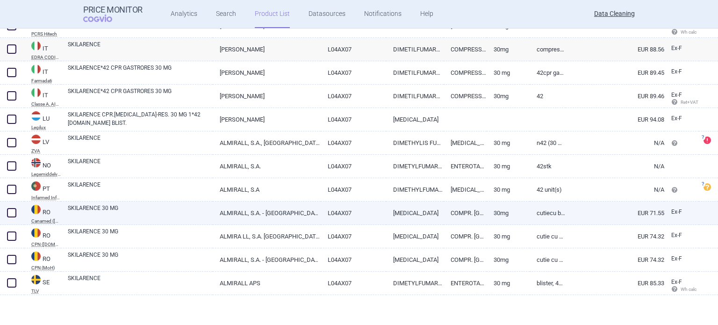
click at [219, 201] on link "ALMIRALL, S.A. - SPANIA" at bounding box center [266, 212] width 107 height 23
select select "EUR"
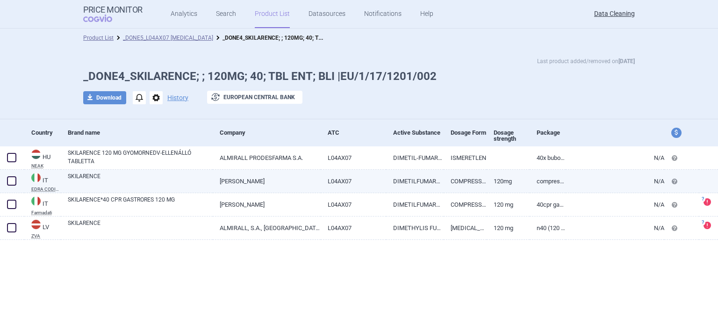
click at [304, 175] on link "[PERSON_NAME]" at bounding box center [266, 181] width 107 height 23
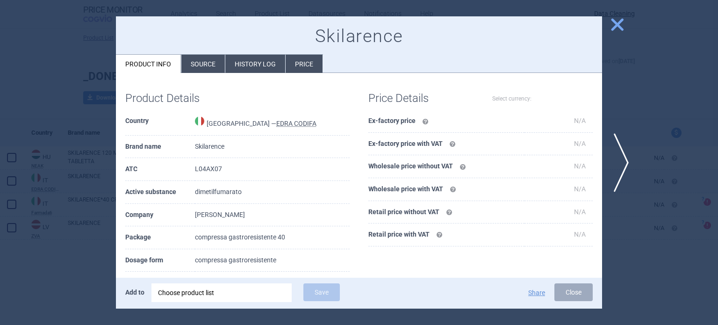
select select "EUR"
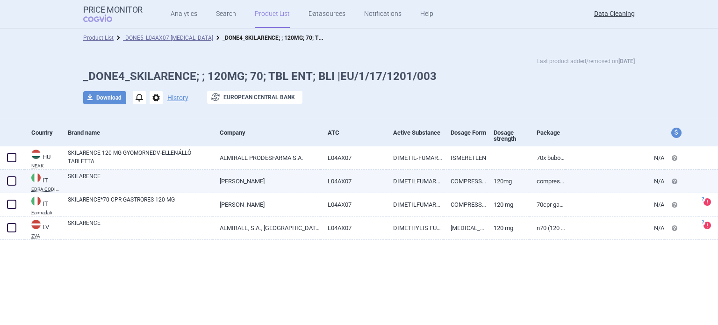
click at [459, 178] on link "COMPRESSA GASTRORESISTENTE" at bounding box center [464, 181] width 43 height 23
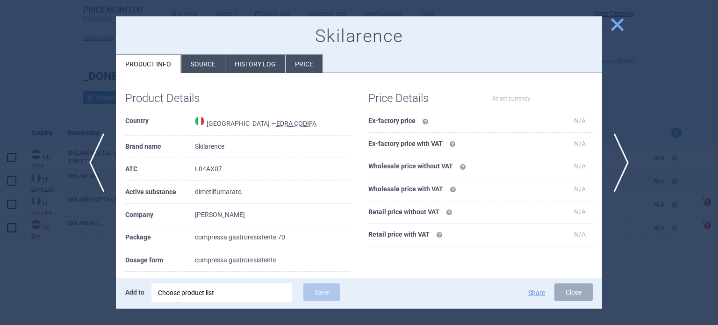
select select "EUR"
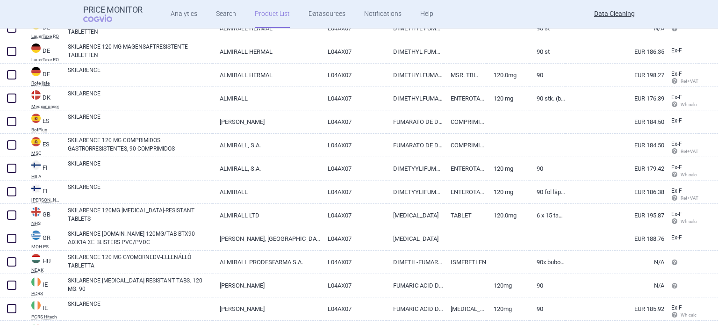
scroll to position [467, 0]
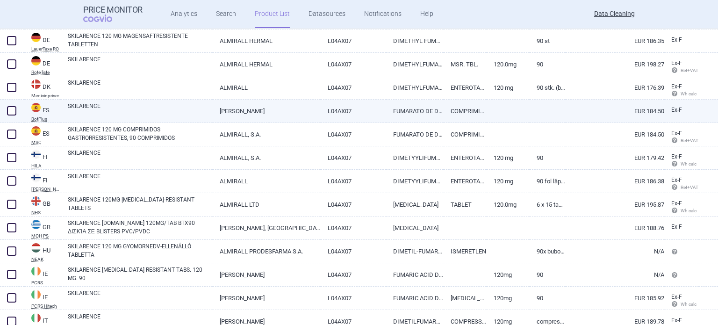
click at [292, 119] on link "[PERSON_NAME]" at bounding box center [266, 111] width 107 height 23
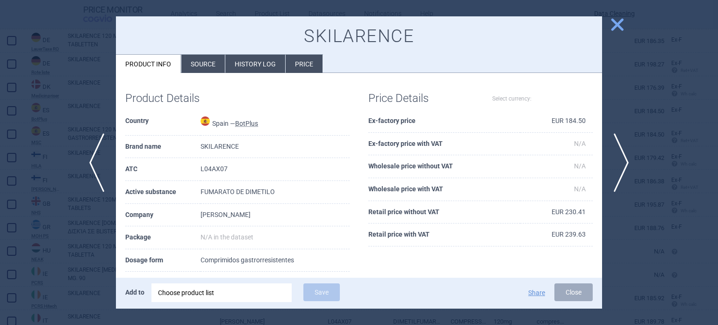
select select "EUR"
click at [209, 68] on li "Source" at bounding box center [202, 64] width 43 height 18
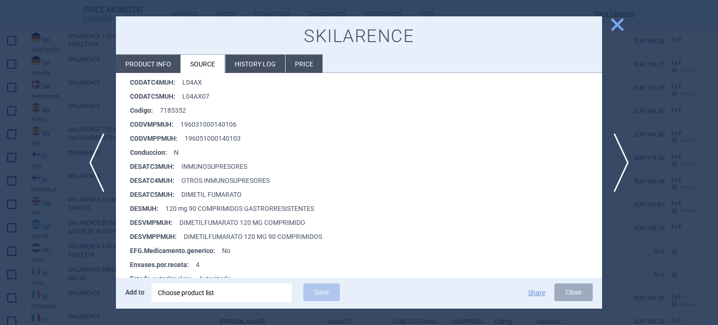
scroll to position [234, 0]
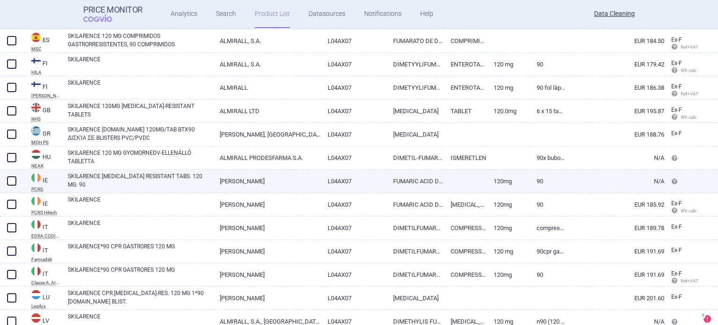
scroll to position [607, 0]
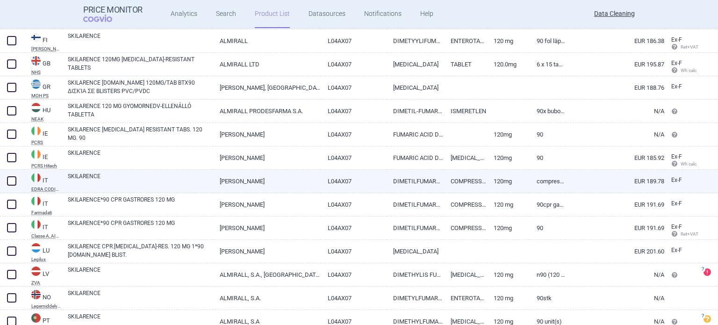
click at [209, 183] on link "SKILARENCE" at bounding box center [140, 180] width 145 height 17
select select "EUR"
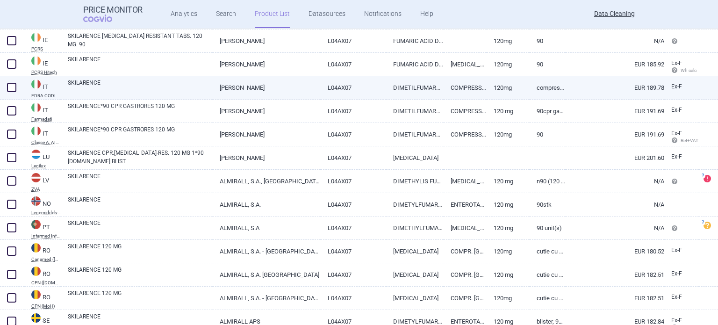
scroll to position [739, 0]
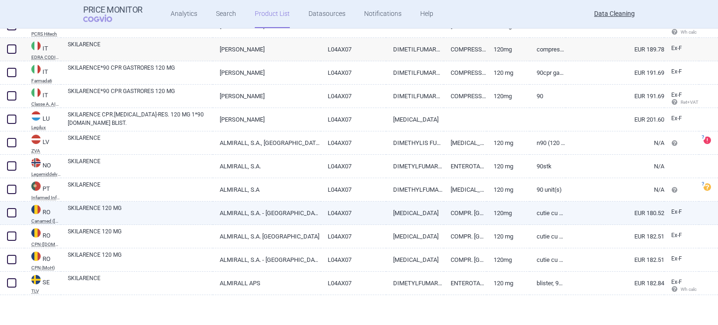
click at [567, 210] on link "EUR 180.52" at bounding box center [614, 212] width 99 height 23
select select "EUR"
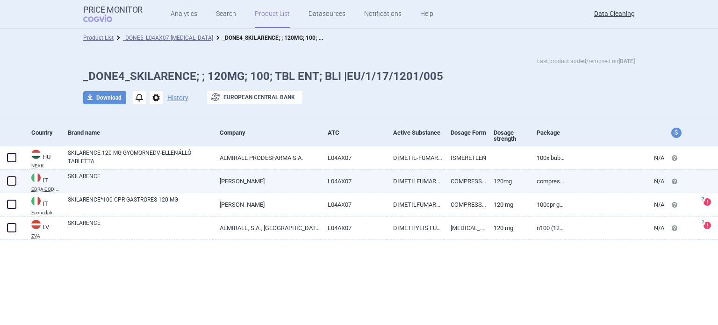
click at [446, 185] on link "COMPRESSA GASTRORESISTENTE" at bounding box center [464, 181] width 43 height 23
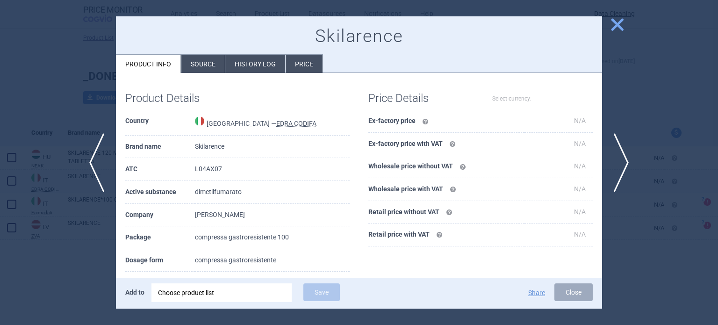
select select "EUR"
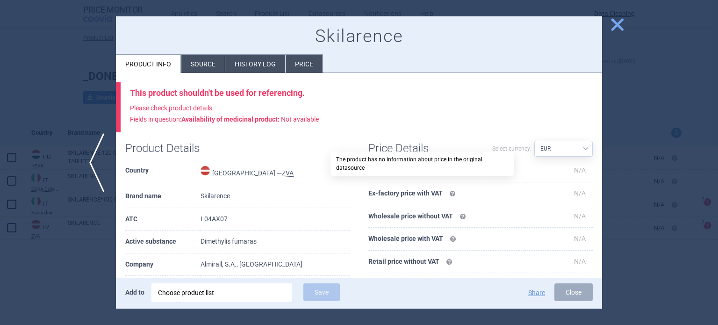
click at [0, 257] on div at bounding box center [359, 162] width 718 height 325
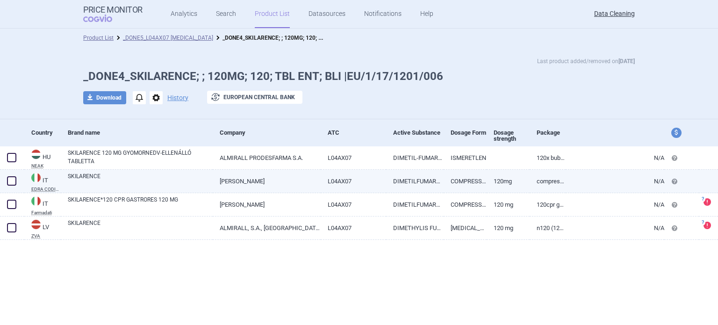
click at [366, 173] on link "L04AX07" at bounding box center [354, 181] width 66 height 23
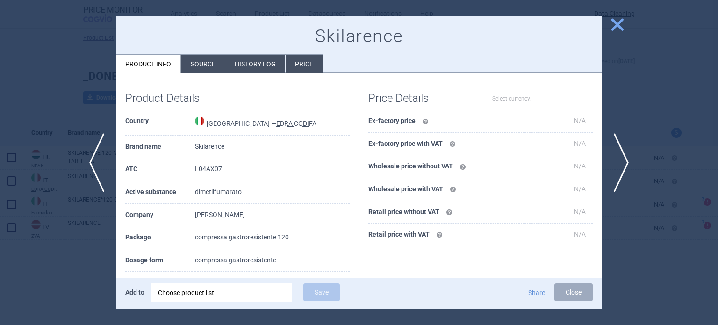
select select "EUR"
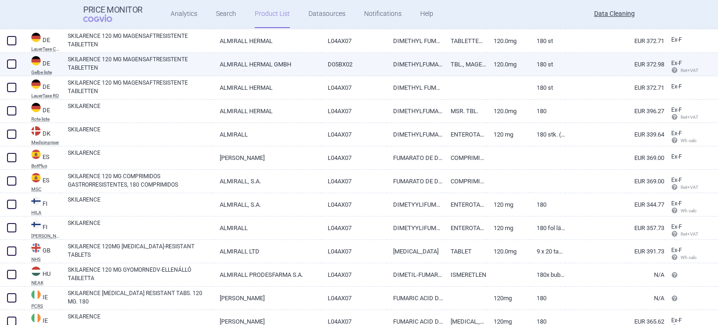
scroll to position [280, 0]
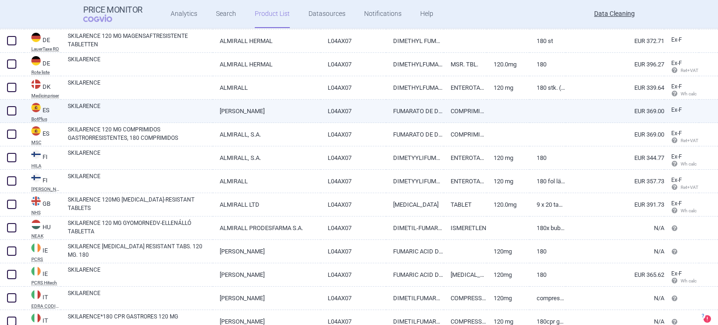
click at [351, 114] on link "L04AX07" at bounding box center [354, 111] width 66 height 23
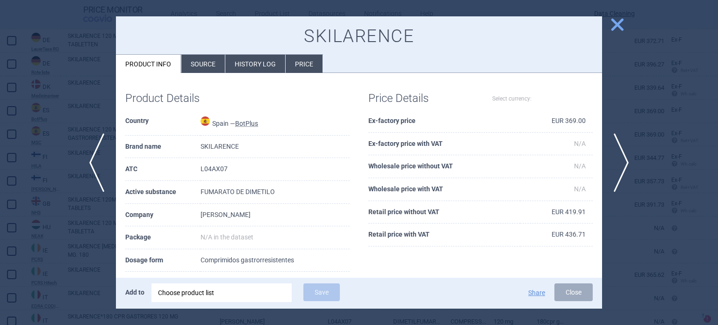
select select "EUR"
click at [204, 65] on li "Source" at bounding box center [202, 64] width 43 height 18
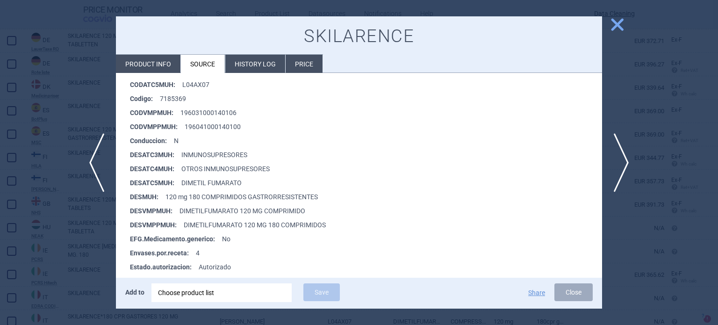
scroll to position [280, 0]
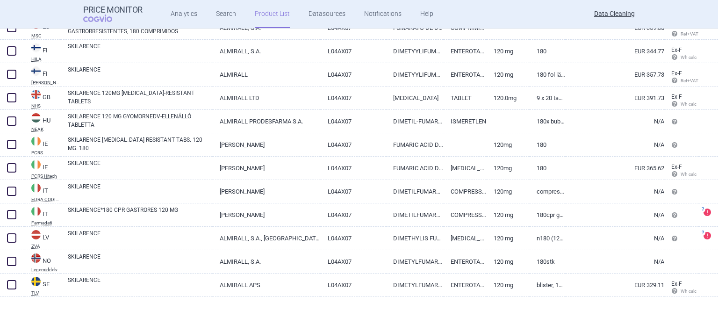
scroll to position [389, 0]
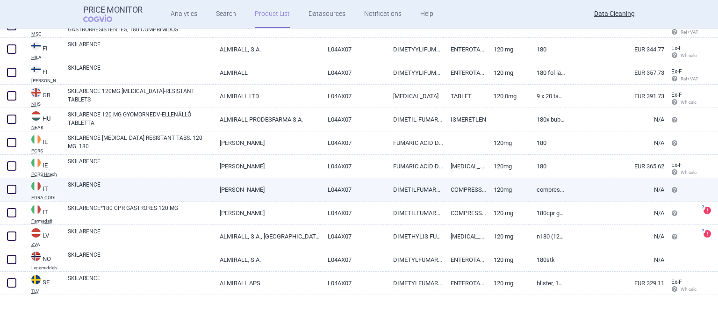
click at [294, 190] on link "[PERSON_NAME]" at bounding box center [266, 189] width 107 height 23
select select "EUR"
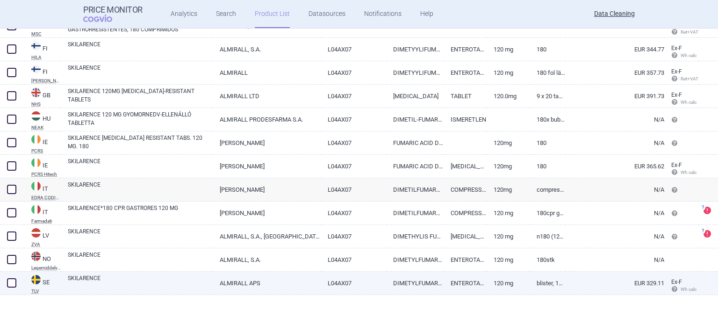
click at [497, 285] on link "120 mg" at bounding box center [507, 282] width 43 height 23
select select "EUR"
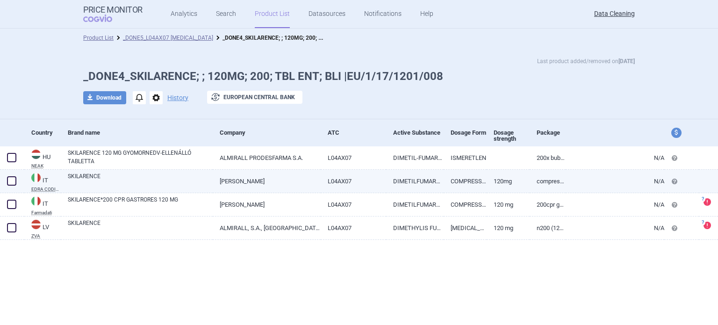
click at [365, 175] on link "L04AX07" at bounding box center [354, 181] width 66 height 23
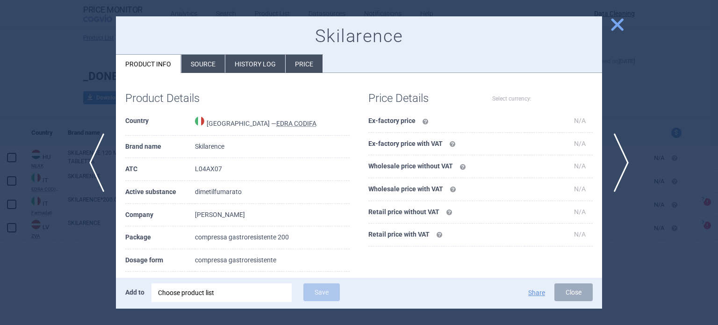
select select "EUR"
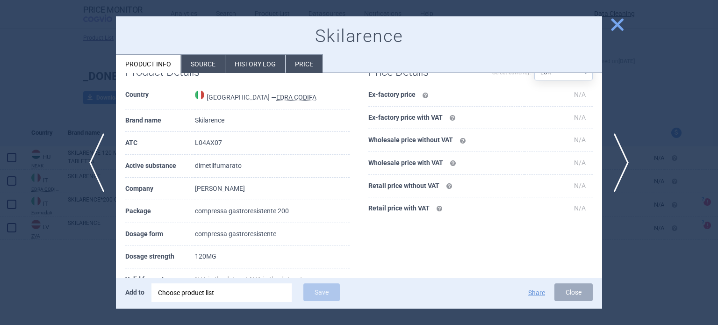
scroll to position [47, 0]
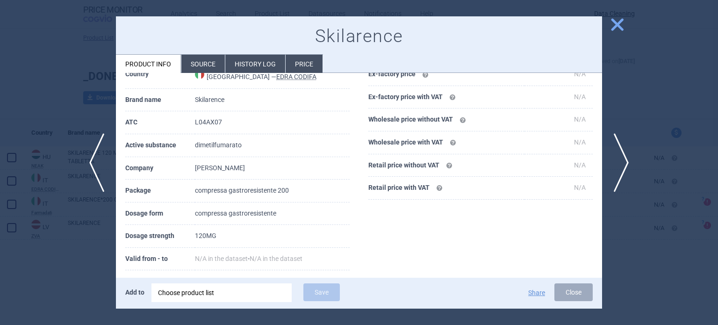
click at [662, 86] on div at bounding box center [359, 162] width 718 height 325
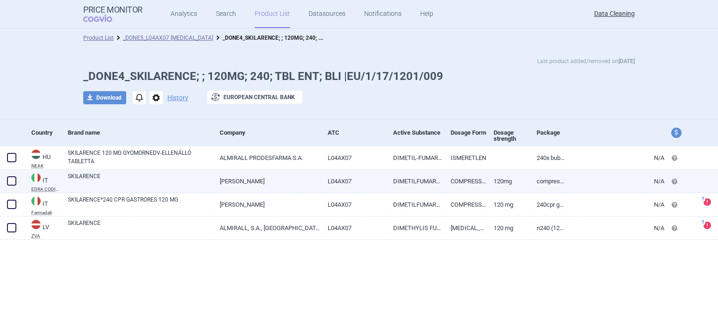
click at [280, 178] on link "[PERSON_NAME]" at bounding box center [266, 181] width 107 height 23
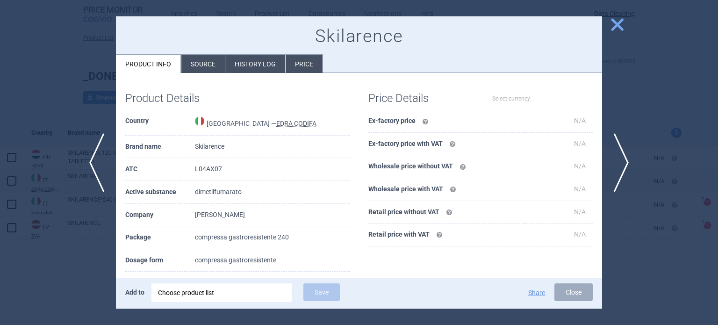
select select "EUR"
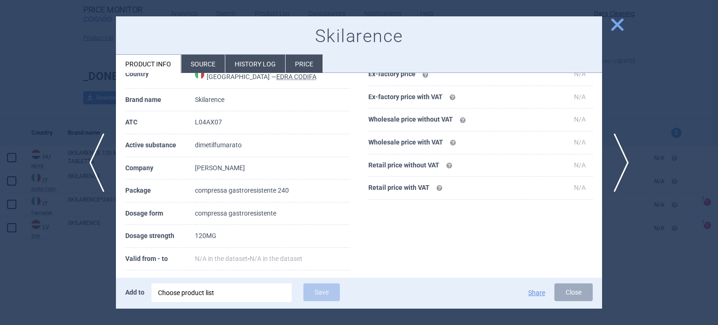
click at [0, 95] on div at bounding box center [359, 162] width 718 height 325
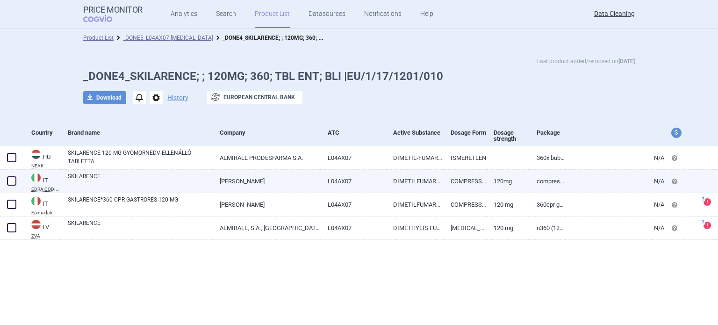
click at [418, 182] on link "DIMETILFUMARATO" at bounding box center [414, 181] width 57 height 23
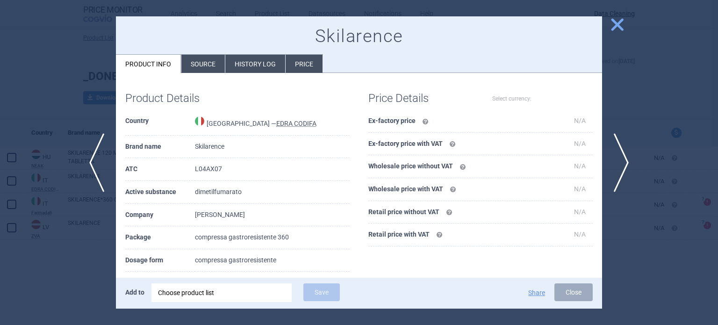
select select "EUR"
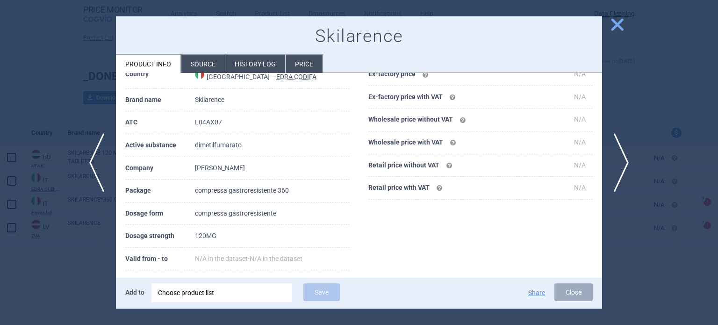
scroll to position [96, 0]
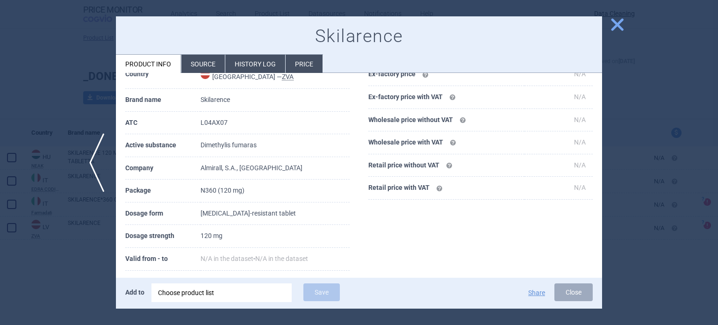
click at [626, 183] on div at bounding box center [359, 162] width 718 height 325
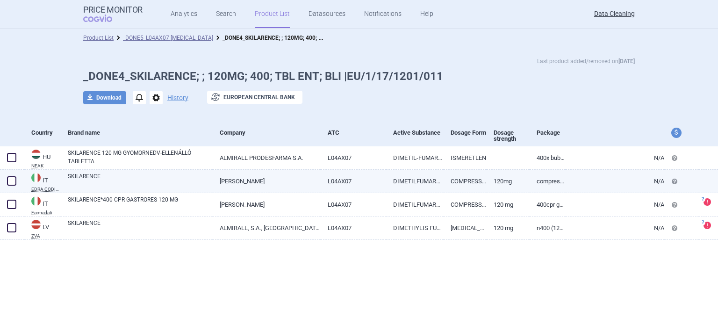
click at [362, 176] on link "L04AX07" at bounding box center [354, 181] width 66 height 23
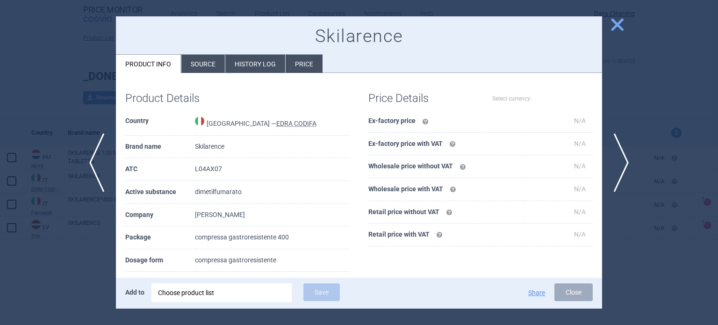
select select "EUR"
click at [0, 75] on div at bounding box center [359, 162] width 718 height 325
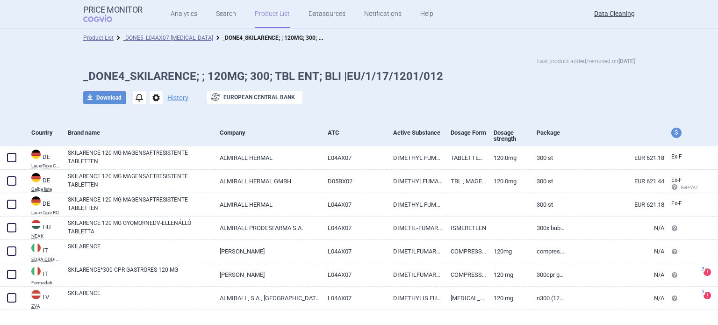
scroll to position [15, 0]
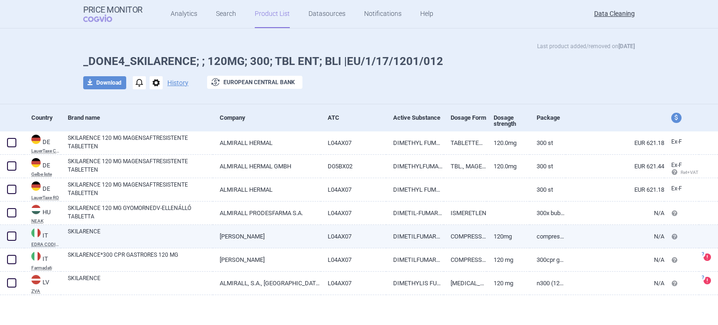
click at [397, 233] on link "DIMETILFUMARATO" at bounding box center [414, 236] width 57 height 23
select select "EUR"
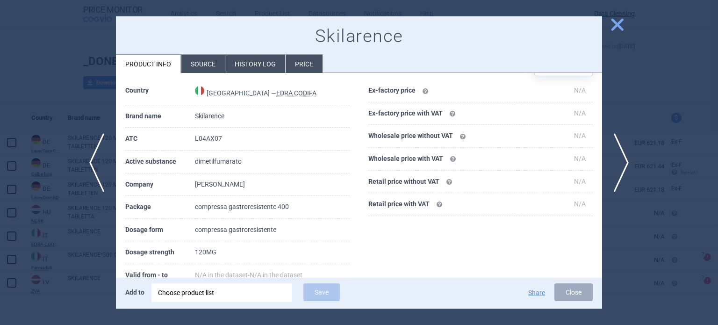
scroll to position [47, 0]
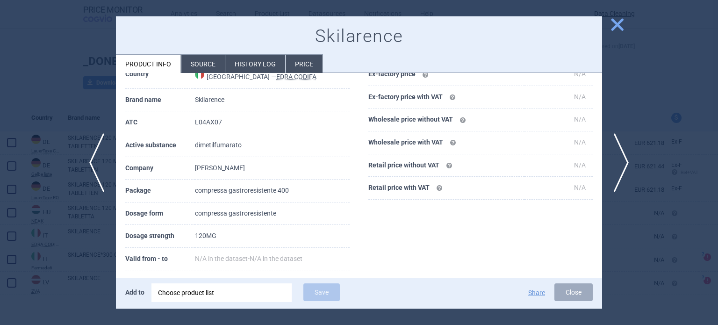
click at [217, 65] on li "Source" at bounding box center [202, 64] width 43 height 18
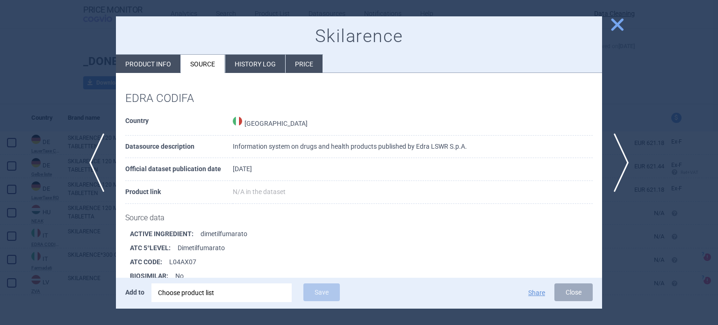
scroll to position [127, 0]
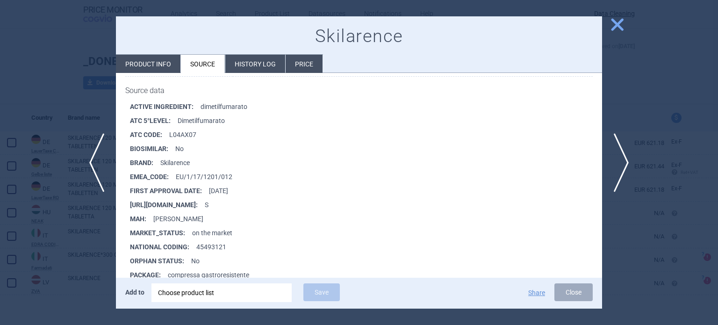
click at [661, 120] on div at bounding box center [359, 162] width 718 height 325
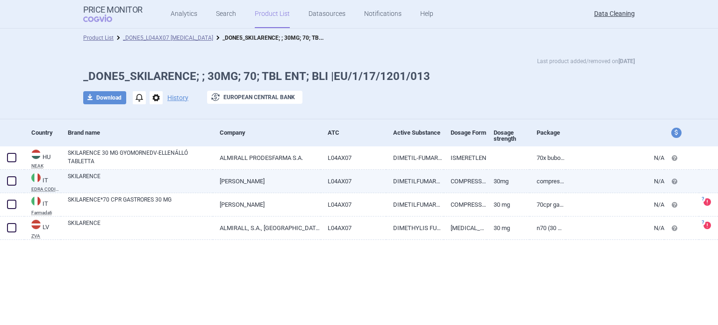
click at [482, 182] on link "COMPRESSA GASTRORESISTENTE" at bounding box center [464, 181] width 43 height 23
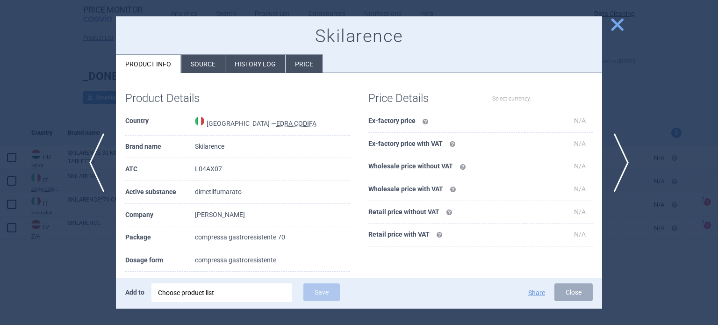
select select "EUR"
click at [683, 103] on div at bounding box center [359, 162] width 718 height 325
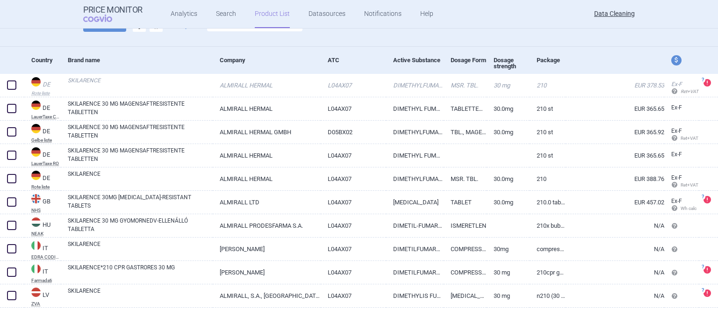
scroll to position [85, 0]
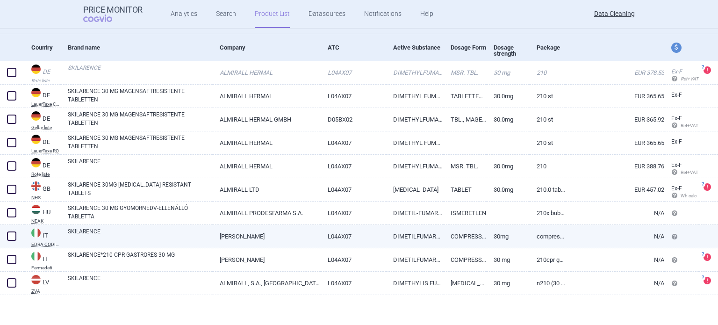
click at [497, 243] on link "30MG" at bounding box center [507, 236] width 43 height 23
select select "EUR"
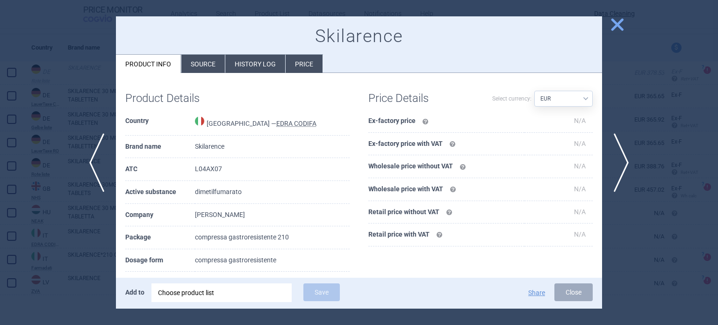
click at [691, 115] on div at bounding box center [359, 162] width 718 height 325
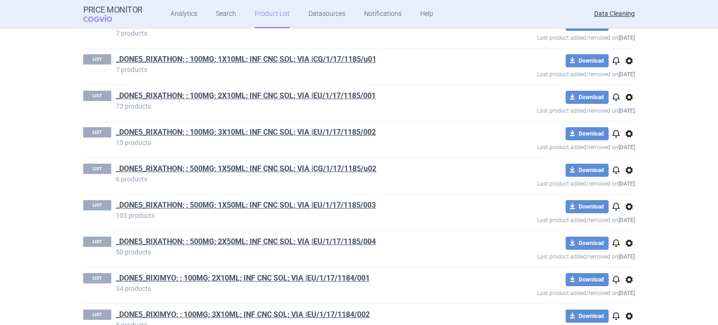
scroll to position [619, 0]
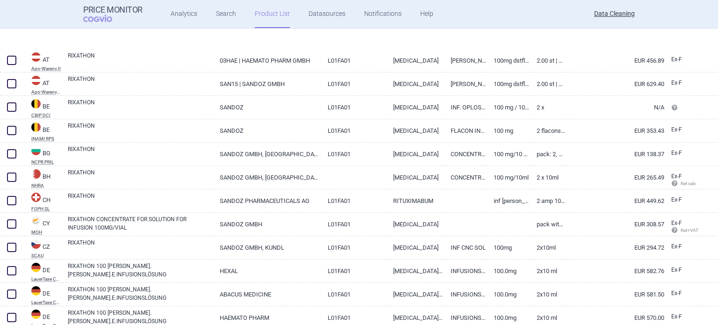
scroll to position [607, 0]
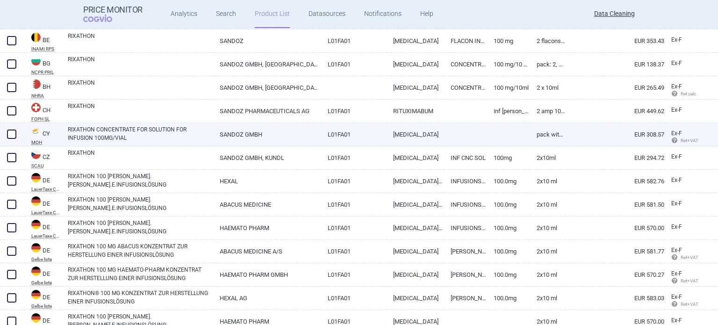
click at [282, 133] on link "SANDOZ GMBH" at bounding box center [266, 134] width 107 height 23
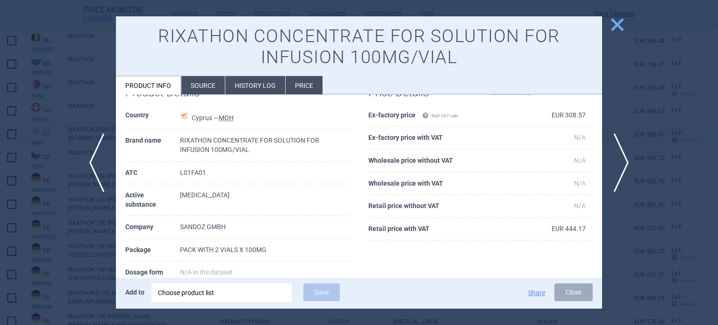
select select "EUR"
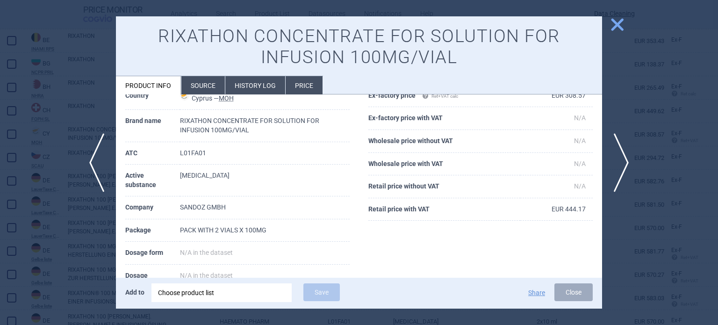
click at [60, 88] on div at bounding box center [359, 162] width 718 height 325
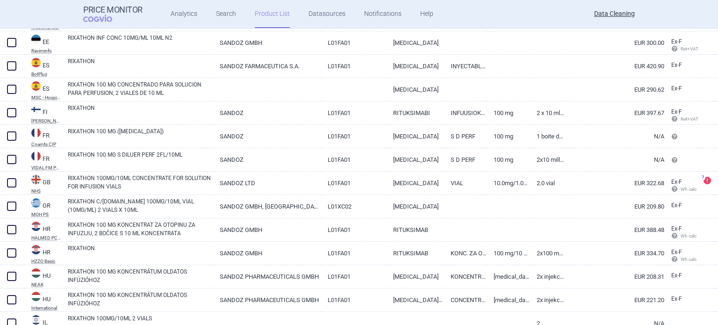
scroll to position [981, 0]
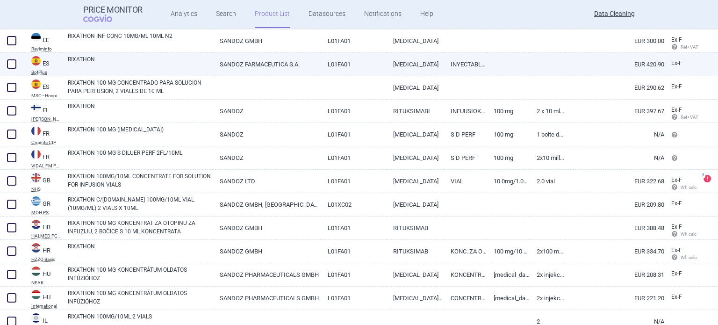
click at [297, 63] on link "SANDOZ FARMACEUTICA S.A." at bounding box center [266, 64] width 107 height 23
select select "EUR"
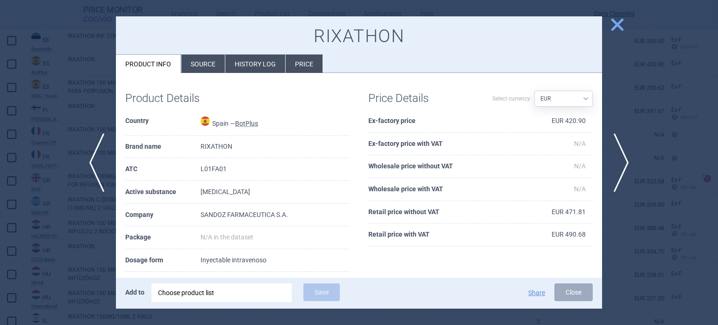
click at [192, 70] on li "Source" at bounding box center [202, 64] width 43 height 18
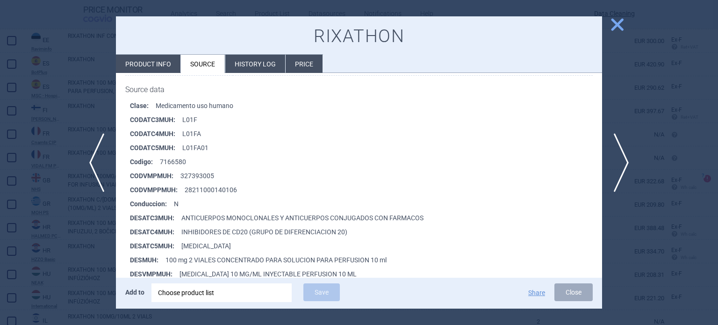
scroll to position [187, 0]
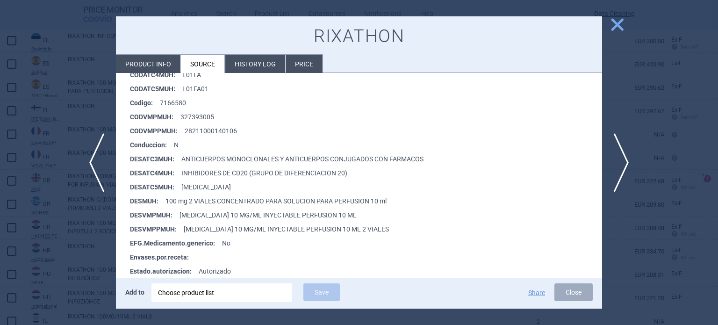
click at [0, 62] on div at bounding box center [359, 162] width 718 height 325
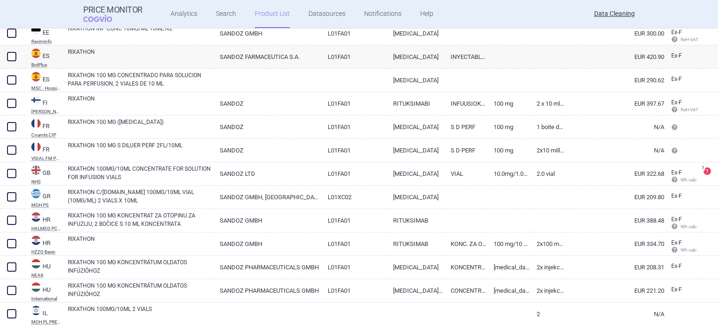
scroll to position [999, 0]
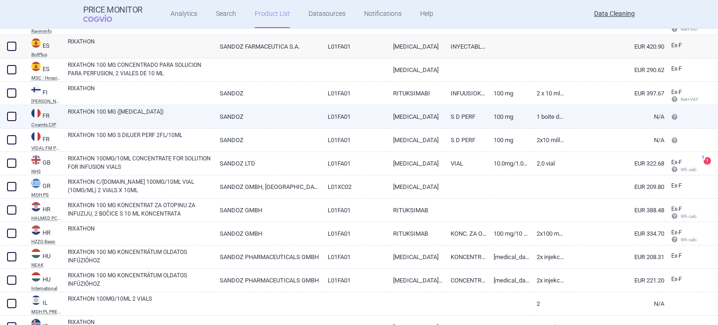
click at [184, 120] on link "RIXATHON 100 MG ([MEDICAL_DATA])" at bounding box center [140, 115] width 145 height 17
select select "EUR"
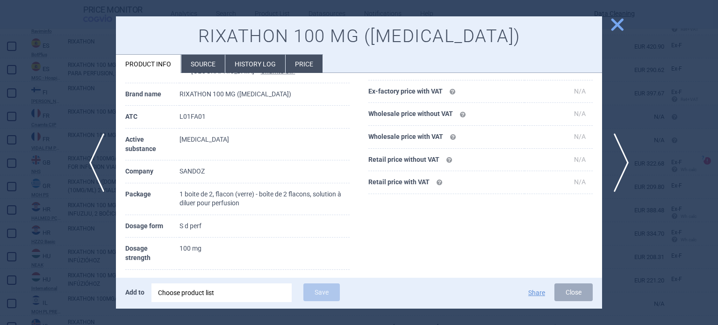
scroll to position [56, 0]
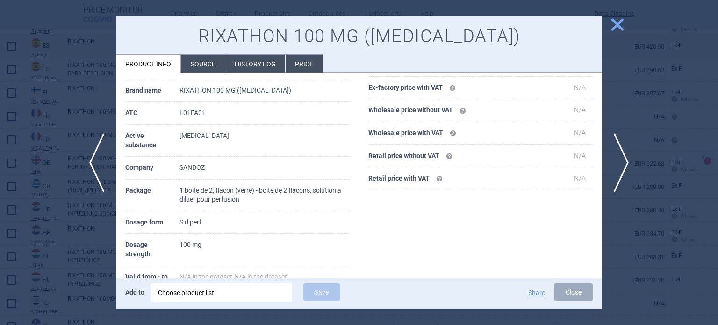
click at [21, 110] on div at bounding box center [359, 162] width 718 height 325
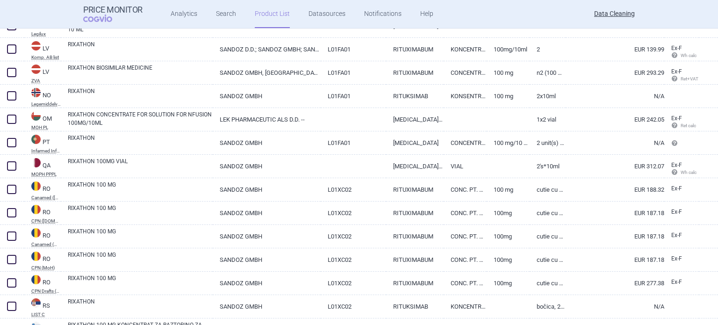
scroll to position [1557, 0]
